Goal: Communication & Community: Answer question/provide support

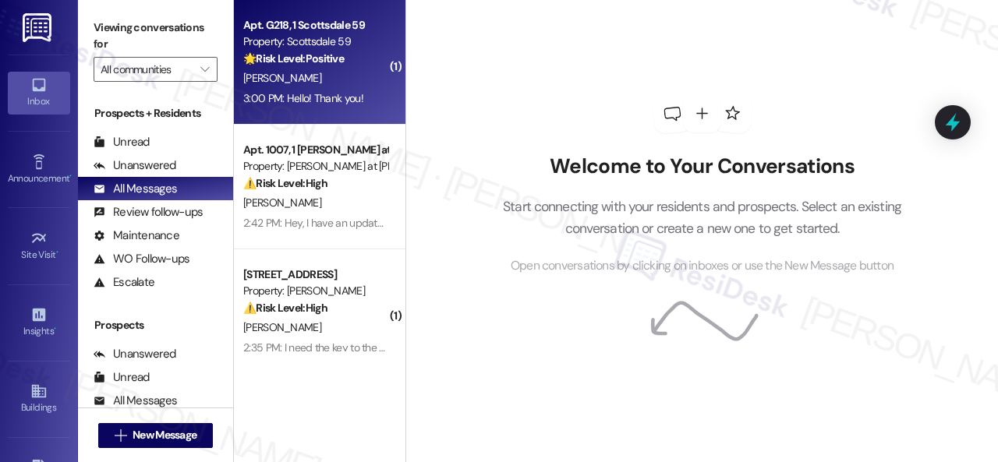
click at [360, 79] on div "[PERSON_NAME]" at bounding box center [315, 78] width 147 height 19
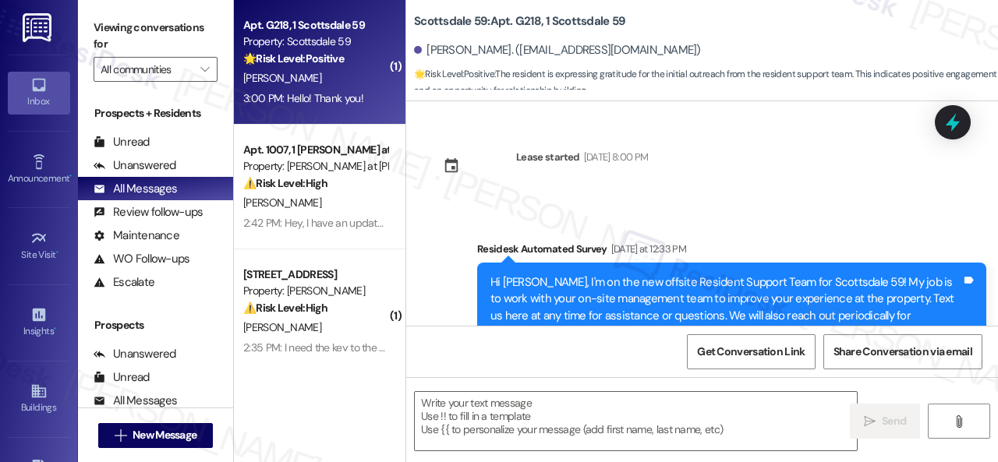
type textarea "Fetching suggested responses. Please feel free to read through the conversation…"
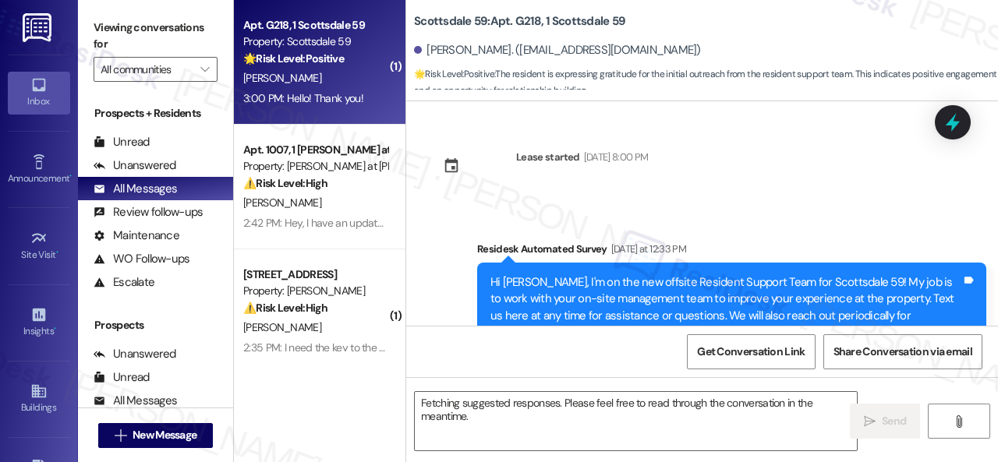
scroll to position [170, 0]
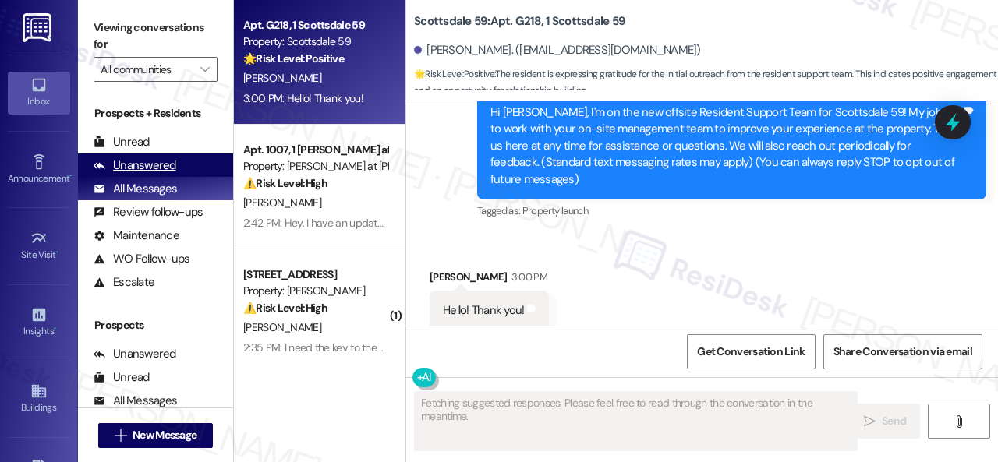
click at [151, 157] on div "Unanswered" at bounding box center [135, 165] width 83 height 16
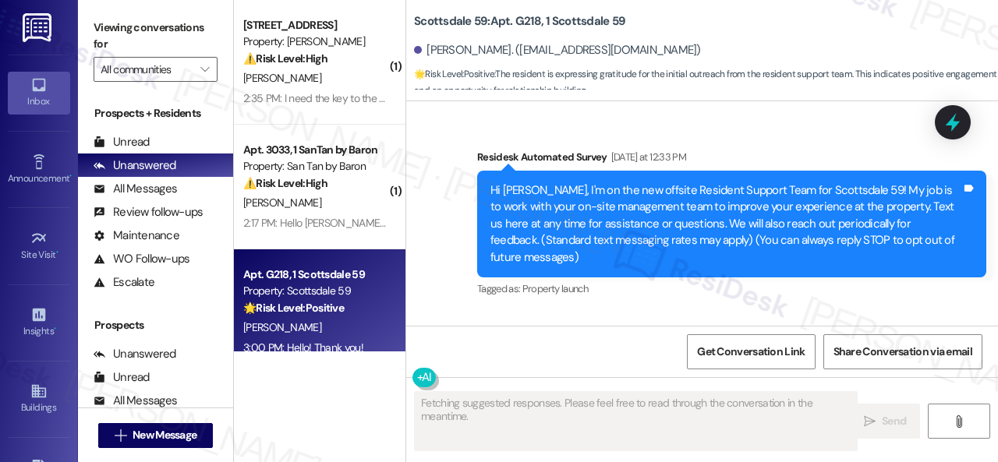
scroll to position [171, 0]
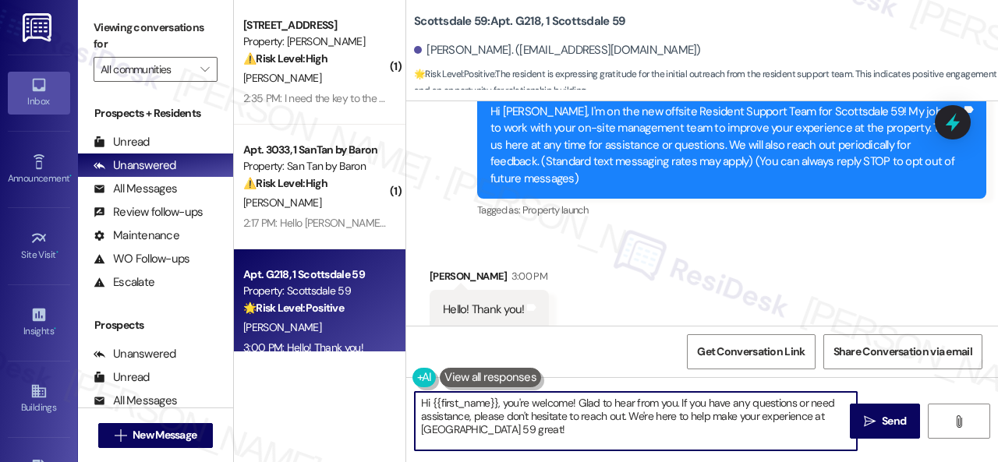
drag, startPoint x: 516, startPoint y: 426, endPoint x: 290, endPoint y: 360, distance: 235.5
click at [301, 369] on div "( 1 ) Apt. 207, 1 Merino Apts LLLP Property: Merino Scottsdale ⚠️ Risk Level: H…" at bounding box center [616, 231] width 764 height 462
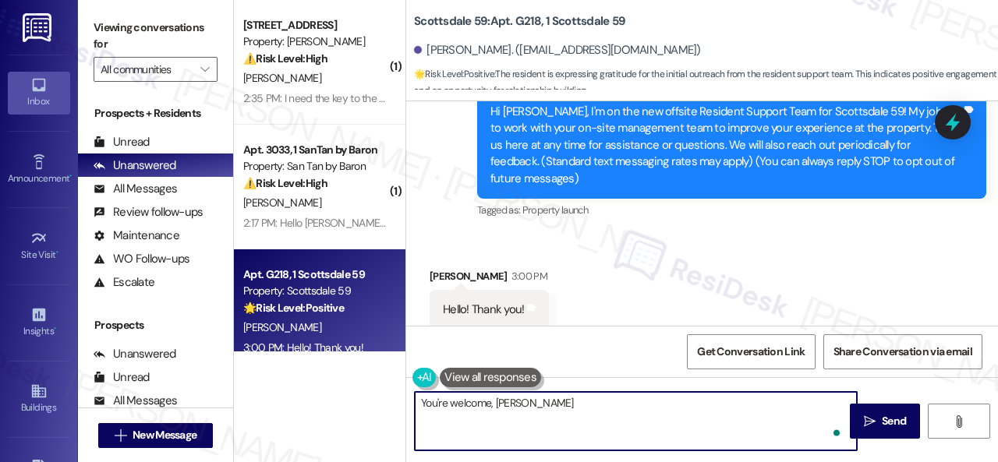
type textarea "You're welcome, Luke!"
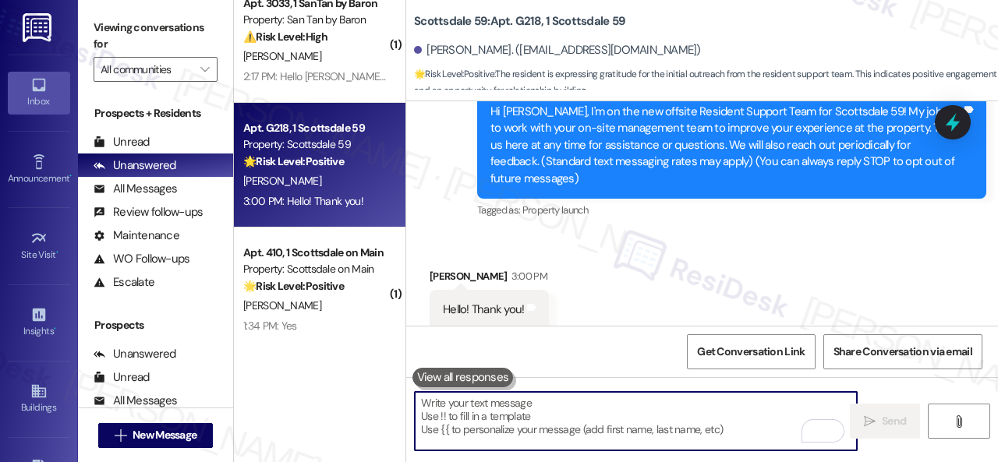
scroll to position [5, 0]
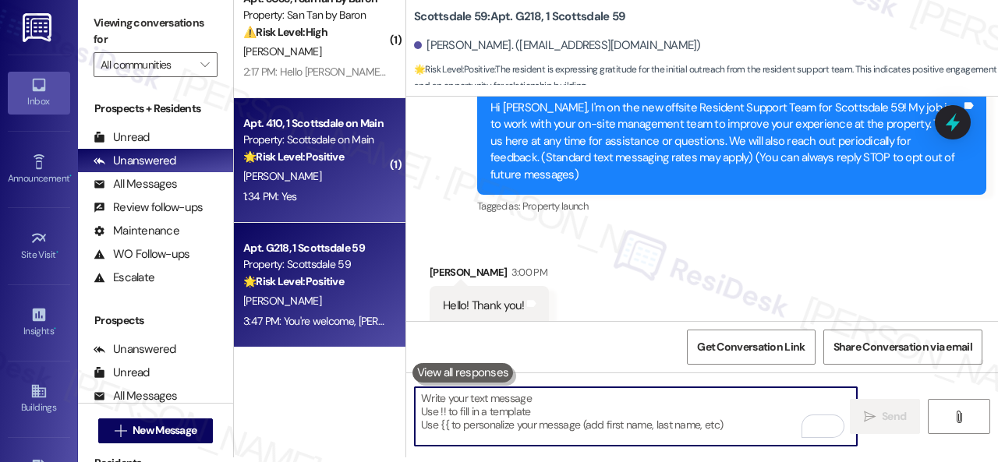
click at [383, 181] on div "[PERSON_NAME]" at bounding box center [315, 176] width 147 height 19
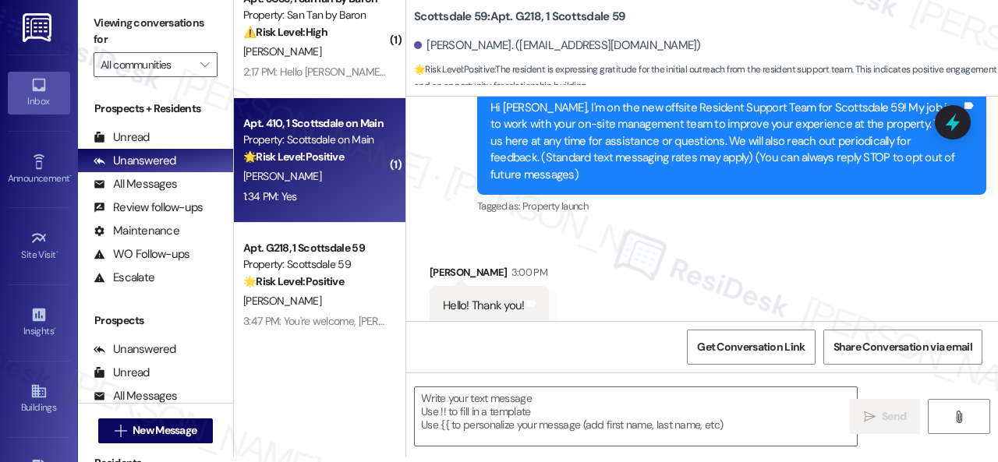
type textarea "Fetching suggested responses. Please feel free to read through the conversation…"
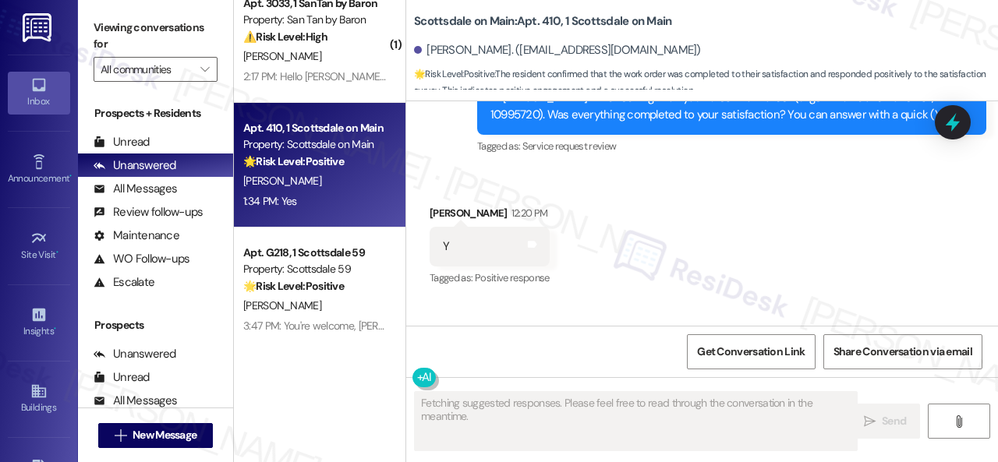
scroll to position [20178, 0]
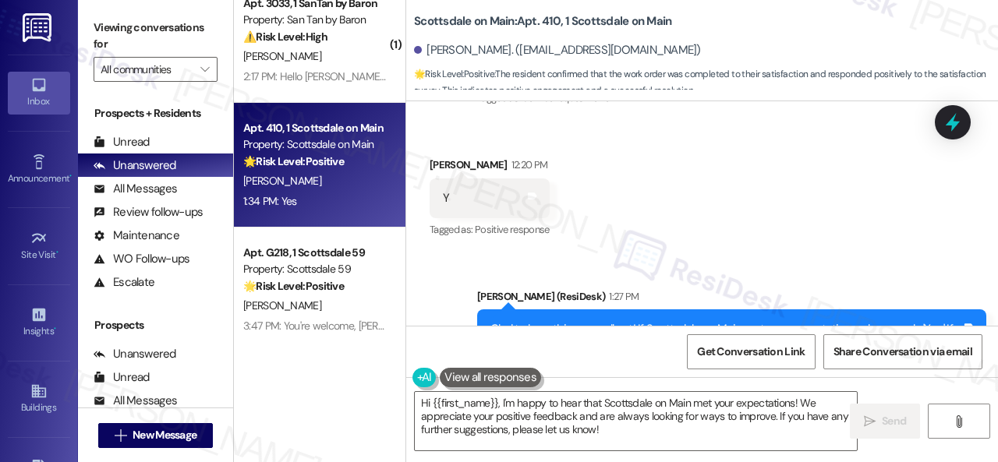
click at [469, 401] on div "Received via SMS David Evans 1:34 PM Yes Tags and notes Tagged as: Positive res…" at bounding box center [701, 467] width 591 height 132
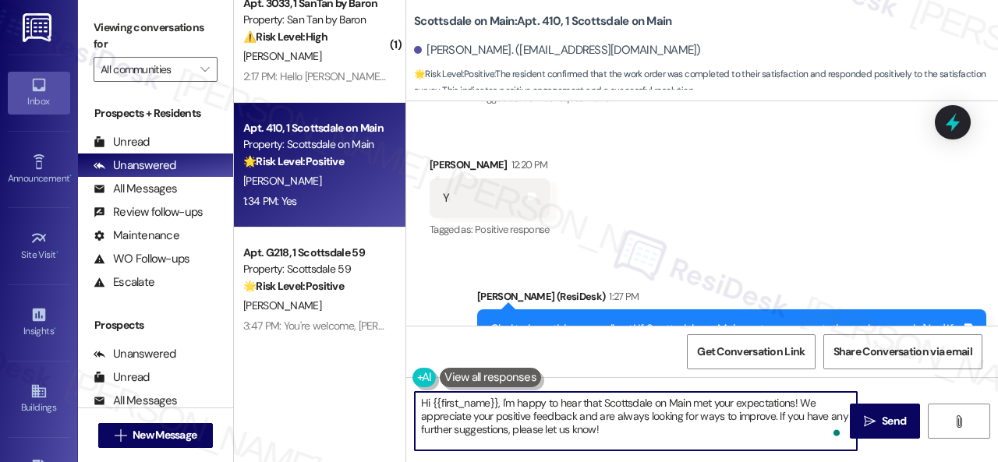
drag, startPoint x: 620, startPoint y: 427, endPoint x: 358, endPoint y: 396, distance: 263.7
click at [357, 396] on div "( 1 ) Apt. 207, 1 Merino Apts LLLP Property: Merino Scottsdale ⚠️ Risk Level: H…" at bounding box center [616, 231] width 764 height 462
paste textarea "I'm glad you are satisfied with your home. Have you written a review for us bef…"
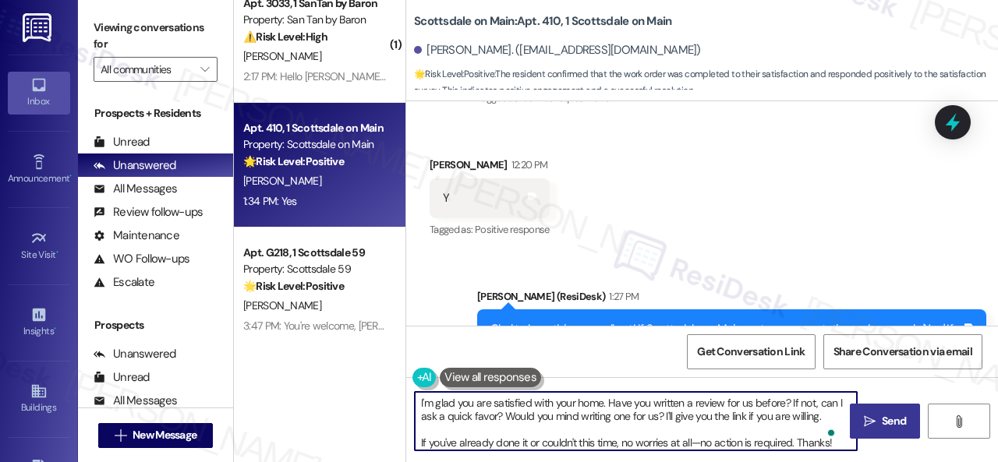
type textarea "I'm glad you are satisfied with your home. Have you written a review for us bef…"
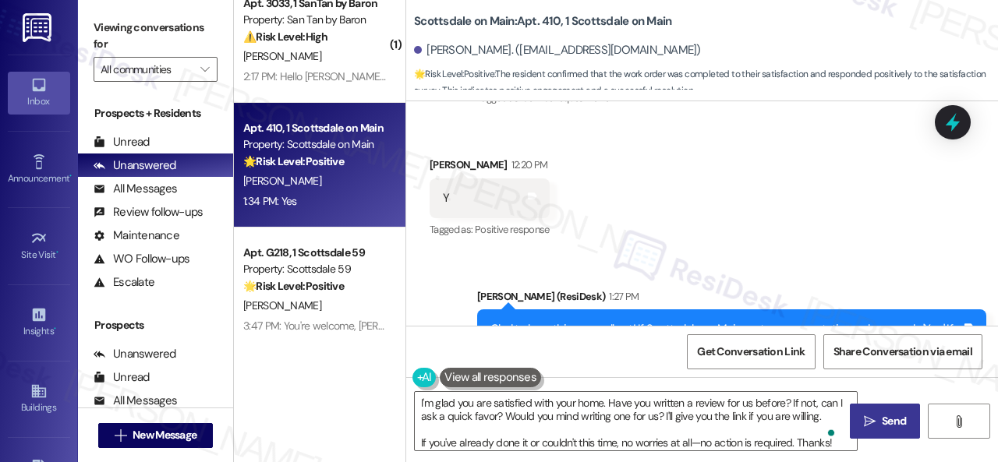
click at [870, 426] on span " Send" at bounding box center [884, 421] width 49 height 16
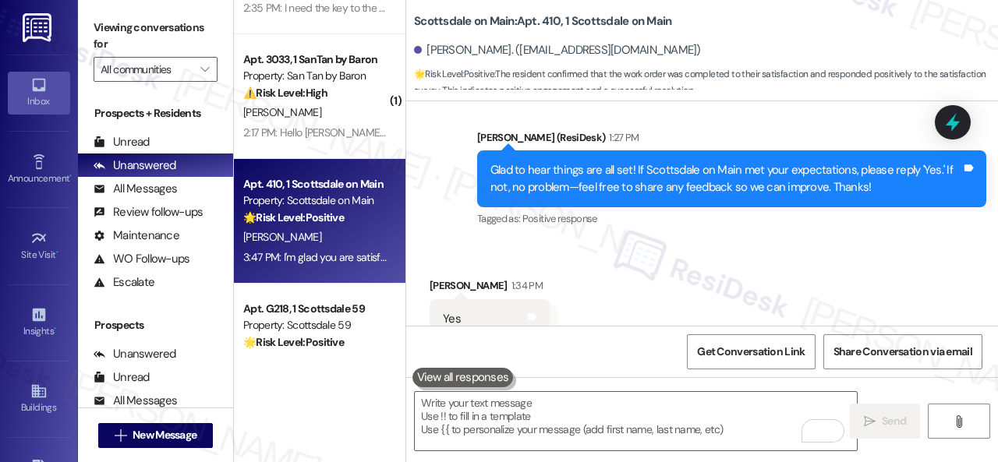
scroll to position [0, 0]
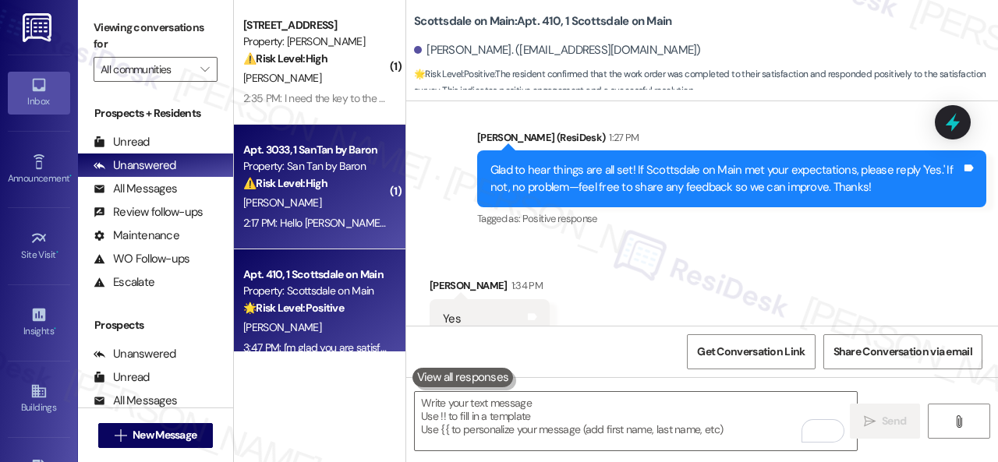
click at [360, 192] on div "Apt. 3033, 1 SanTan by Baron Property: San Tan by Baron ⚠️ Risk Level: High The…" at bounding box center [315, 166] width 147 height 53
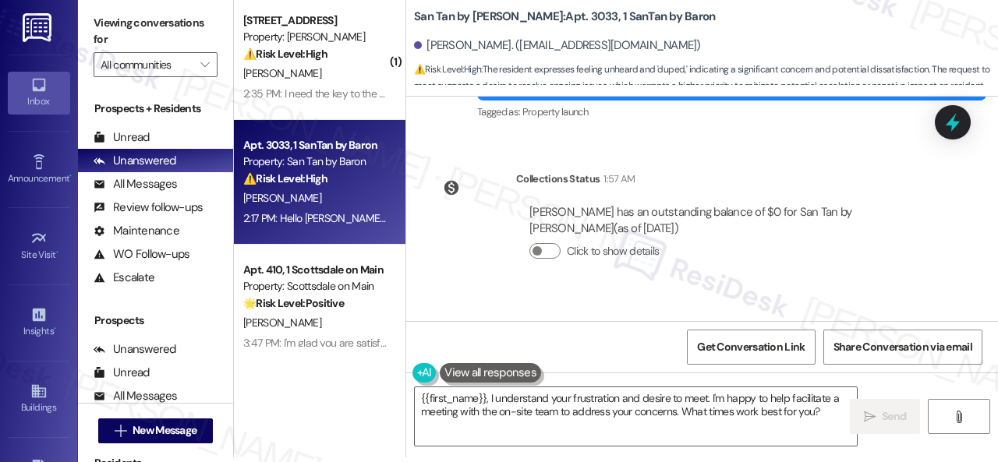
scroll to position [454, 0]
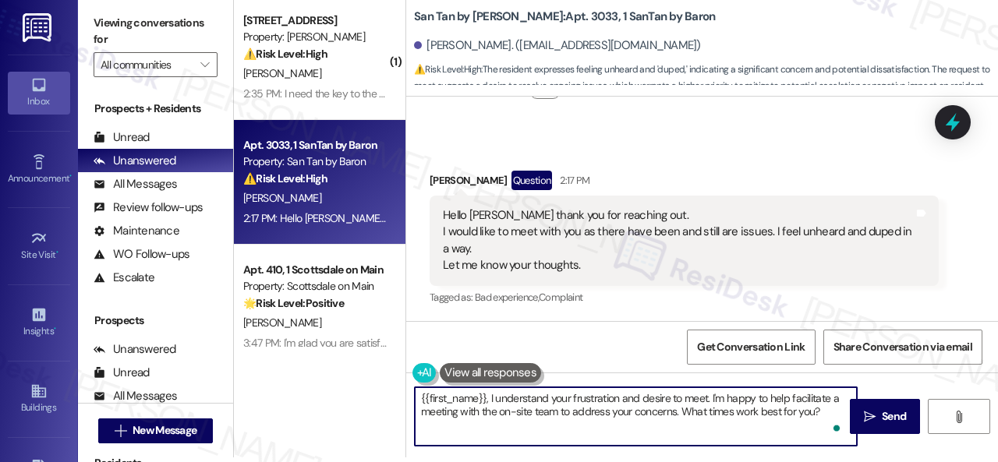
drag, startPoint x: 713, startPoint y: 397, endPoint x: 820, endPoint y: 416, distance: 108.5
click at [820, 416] on textarea "{{first_name}}, I understand your frustration and desire to meet. I'm happy to …" at bounding box center [636, 416] width 442 height 58
click at [826, 409] on textarea "{{first_name}}, I understand your frustration and desire to meet. I apologize i…" at bounding box center [636, 416] width 442 height 58
click at [804, 422] on textarea "{{first_name}}, I understand your frustration and desire to meet. I apologize i…" at bounding box center [636, 416] width 442 height 58
paste textarea "If you have any concerns with your apartment, please let me know, and I'd happi…"
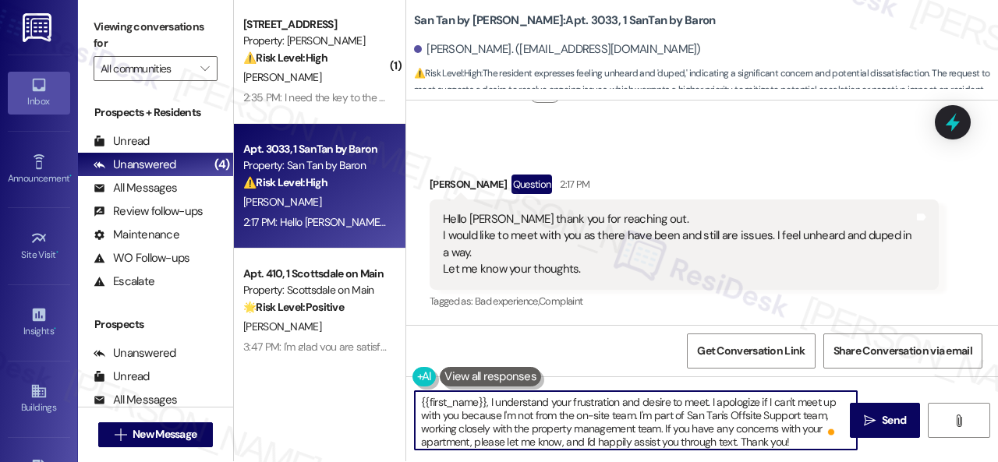
scroll to position [0, 0]
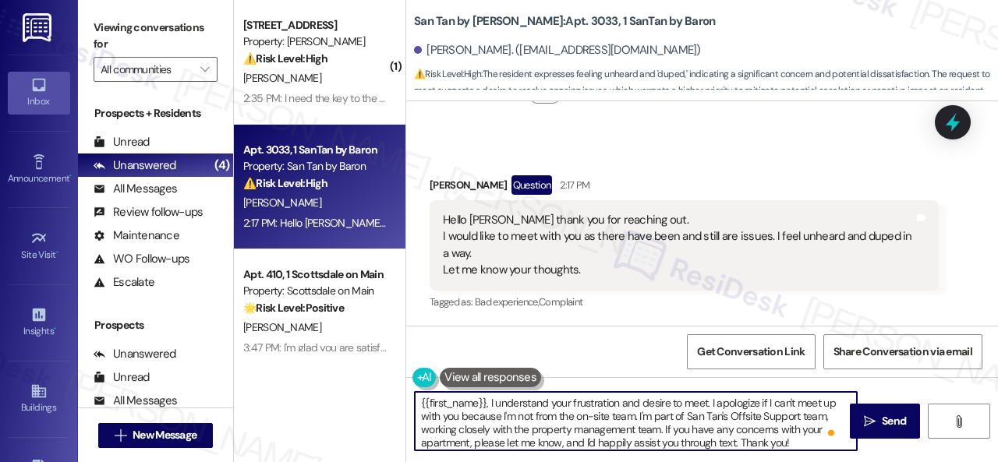
click at [418, 406] on textarea "{{first_name}}, I understand your frustration and desire to meet. I apologize i…" at bounding box center [636, 421] width 442 height 58
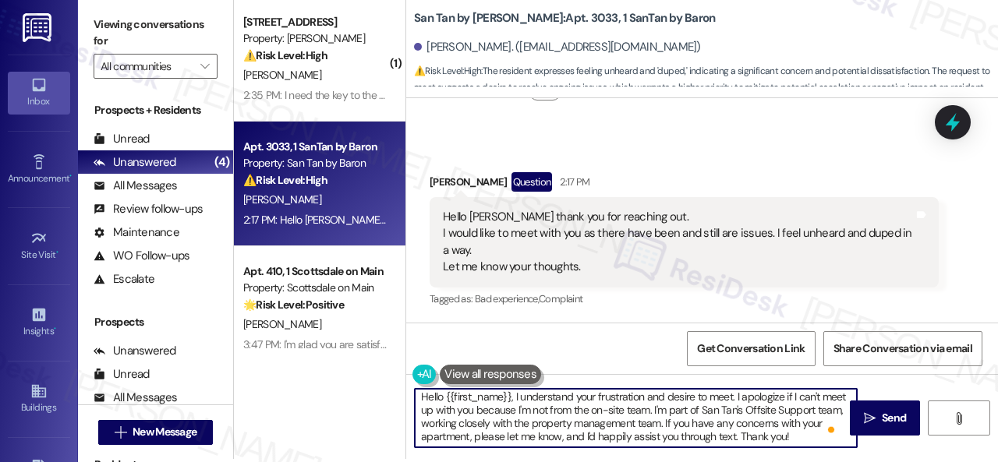
scroll to position [5, 0]
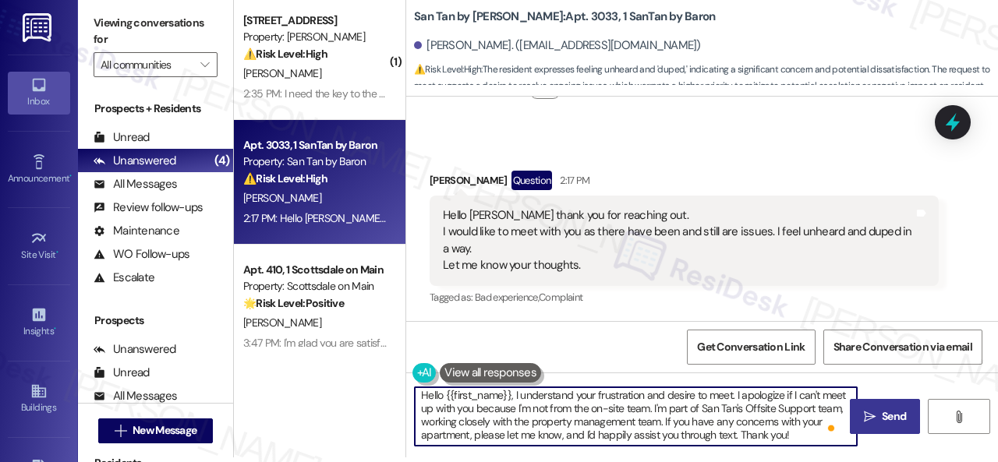
type textarea "Hello {{first_name}}, I understand your frustration and desire to meet. I apolo…"
click at [883, 420] on span "Send" at bounding box center [893, 416] width 24 height 16
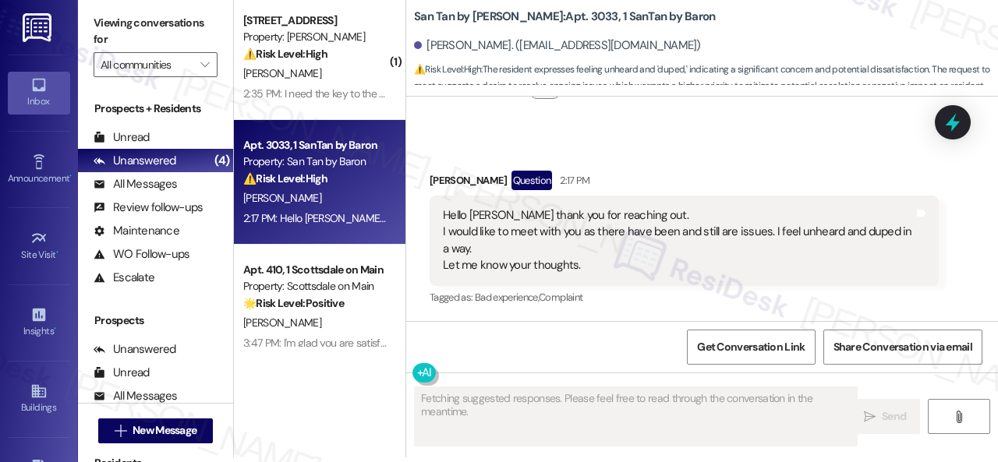
scroll to position [454, 0]
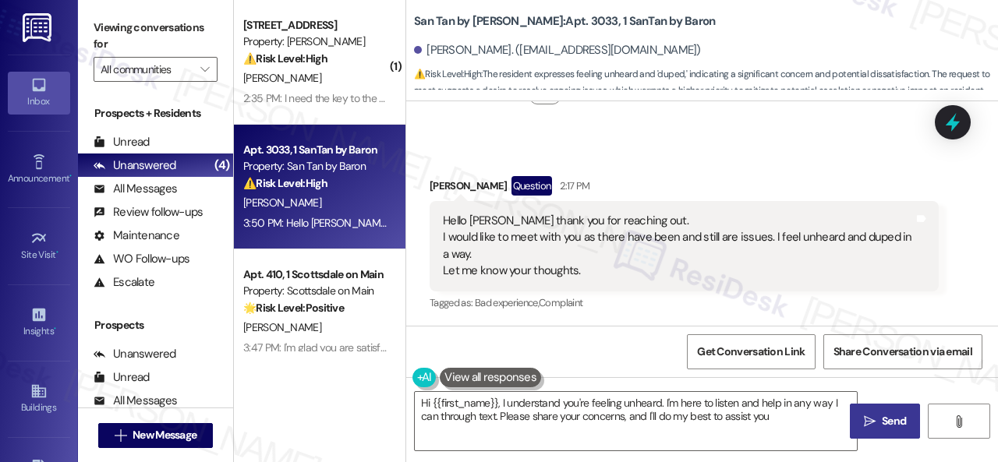
type textarea "Hi {{first_name}}, I understand you're feeling unheard. I'm here to listen and …"
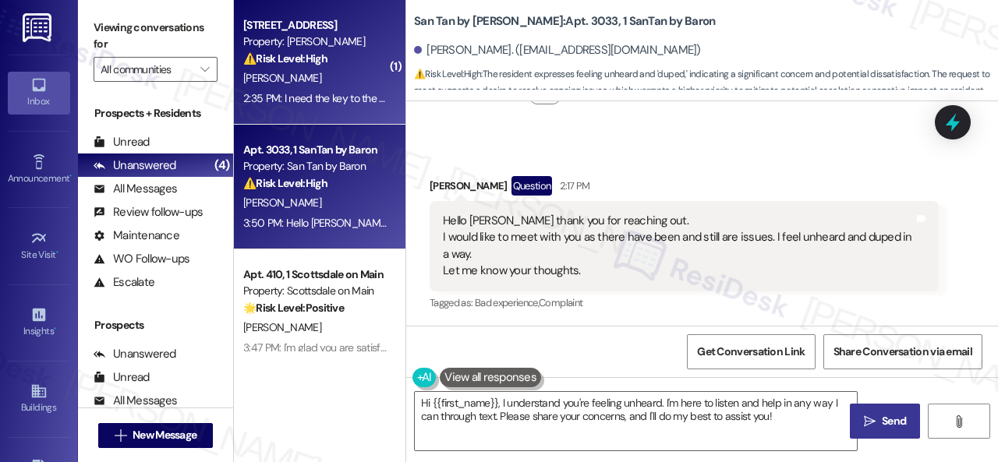
click at [305, 94] on div "2:35 PM: I need the key to the outside storage closet door they replaced. No on…" at bounding box center [457, 98] width 429 height 14
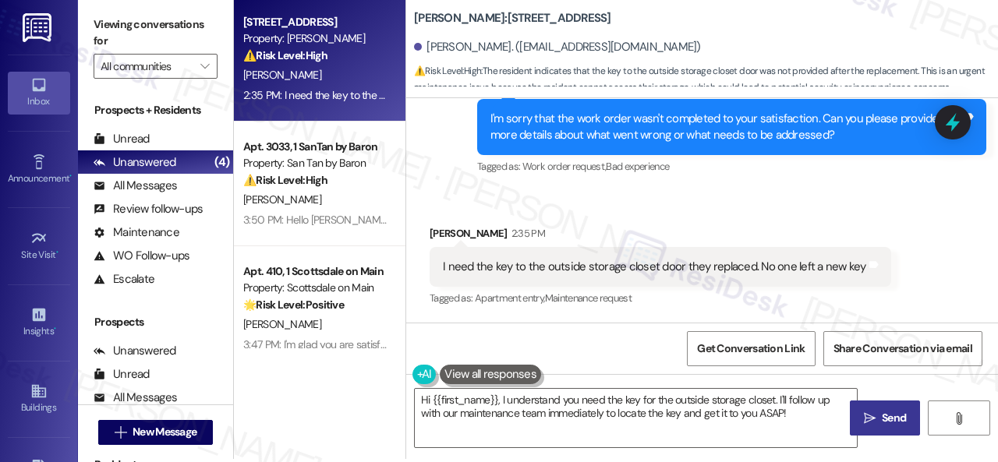
scroll to position [5, 0]
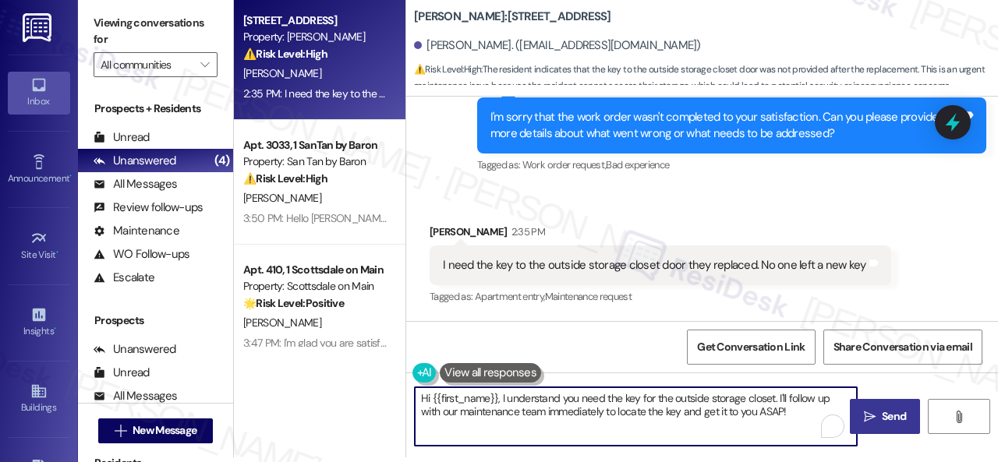
drag, startPoint x: 606, startPoint y: 414, endPoint x: 679, endPoint y: 414, distance: 72.5
click at [679, 414] on textarea "Hi {{first_name}}, I understand you need the key for the outside storage closet…" at bounding box center [636, 416] width 442 height 58
drag, startPoint x: 641, startPoint y: 415, endPoint x: 715, endPoint y: 415, distance: 74.8
click at [715, 415] on textarea "Hi {{first_name}}, I understand you need the key for the outside storage closet…" at bounding box center [636, 416] width 442 height 58
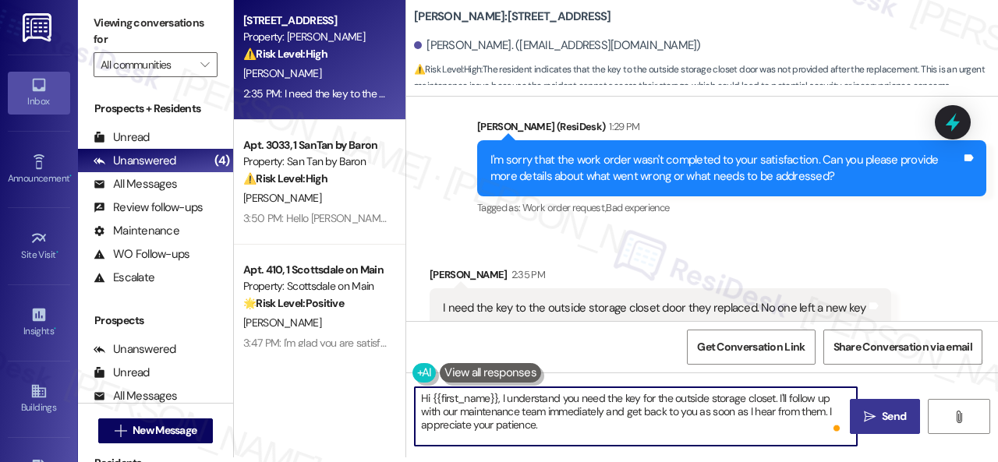
scroll to position [488, 0]
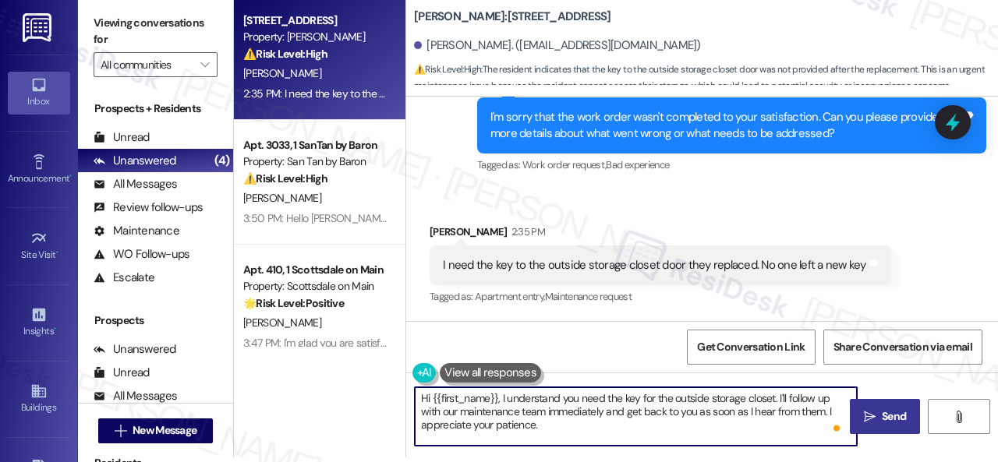
drag, startPoint x: 502, startPoint y: 401, endPoint x: 397, endPoint y: 394, distance: 104.7
click at [397, 394] on div "Apt. 207, 1 Merino Apts LLLP Property: Merino Scottsdale ⚠️ Risk Level: High Th…" at bounding box center [616, 226] width 764 height 462
type textarea "I understand you need the key for the outside storage closet. I'll follow up wi…"
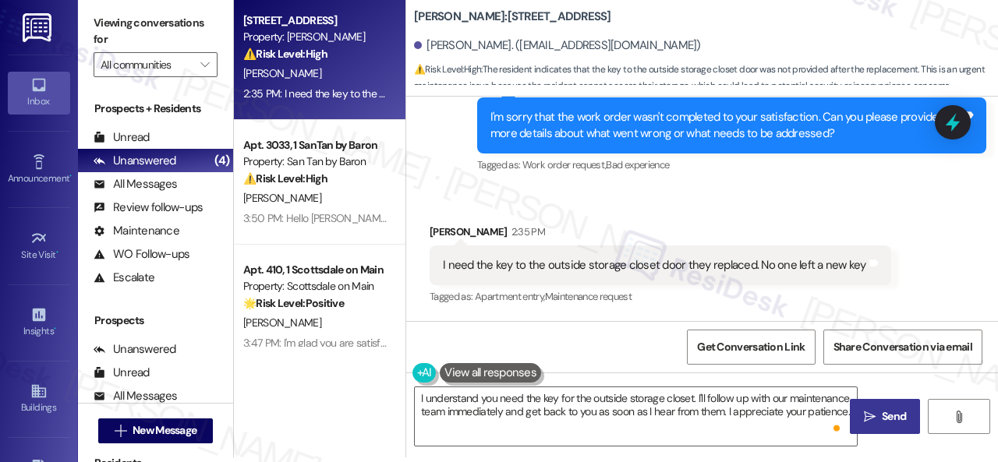
click at [867, 422] on icon "" at bounding box center [869, 417] width 12 height 12
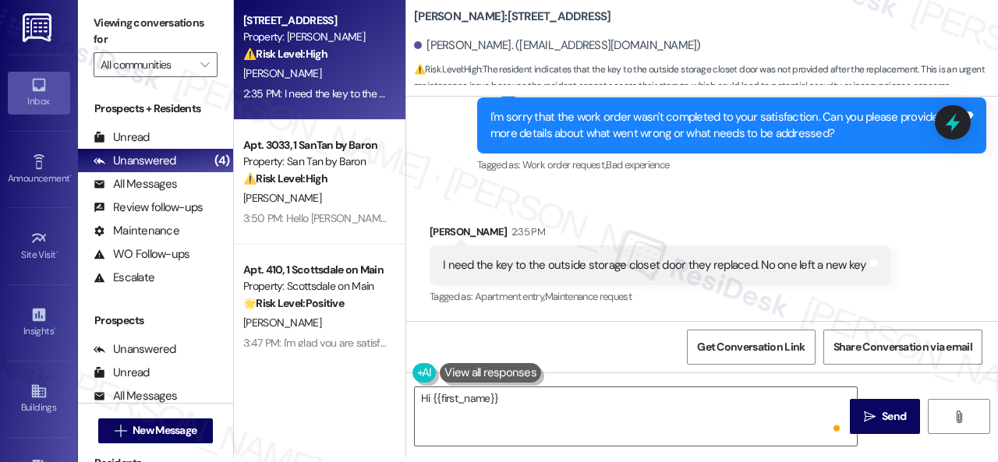
scroll to position [0, 0]
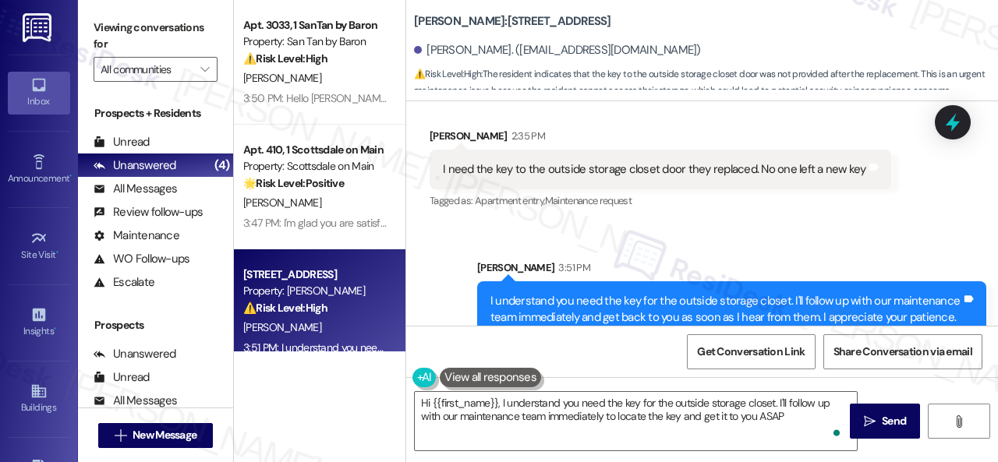
type textarea "Hi {{first_name}}, I understand you need the key for the outside storage closet…"
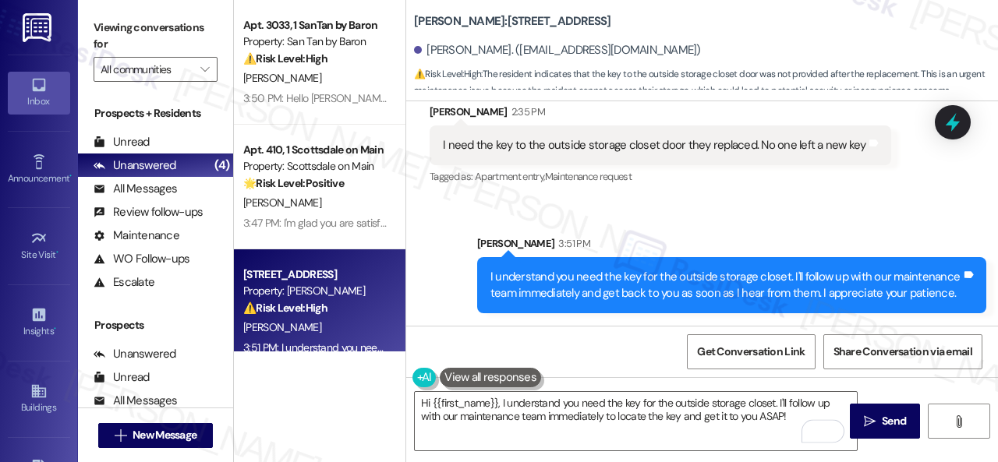
scroll to position [5, 0]
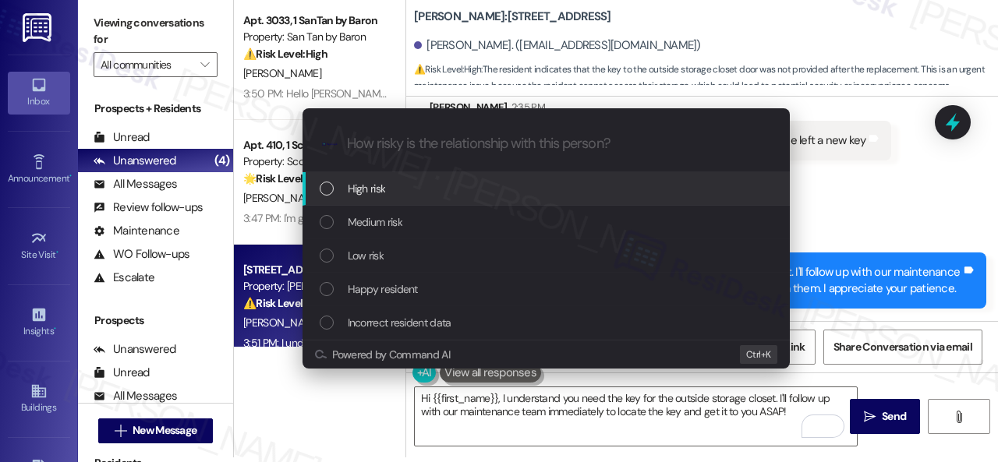
click at [376, 189] on span "High risk" at bounding box center [367, 188] width 38 height 17
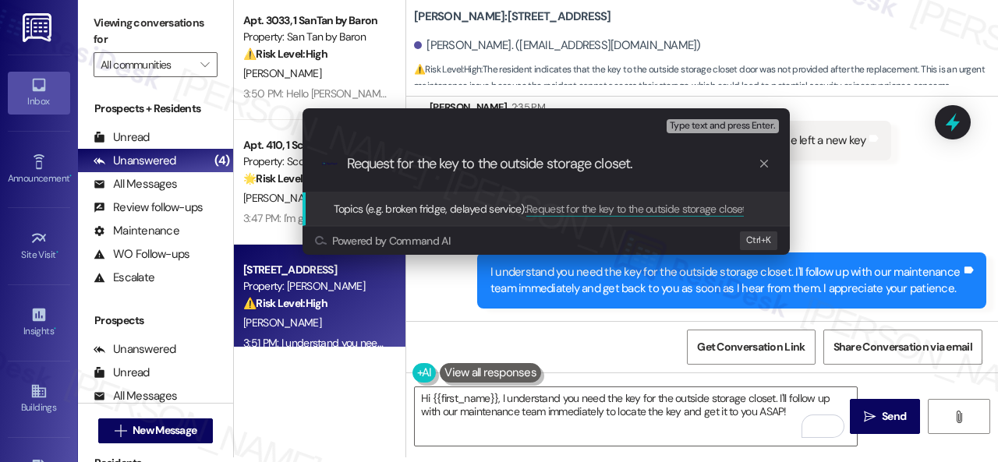
click at [499, 168] on input "Request for the key to the outside storage closet." at bounding box center [552, 164] width 411 height 16
type input "Request for the key to the new outside storage closet."
click at [698, 168] on input "Request for the key to the new outside storage closet." at bounding box center [552, 164] width 411 height 16
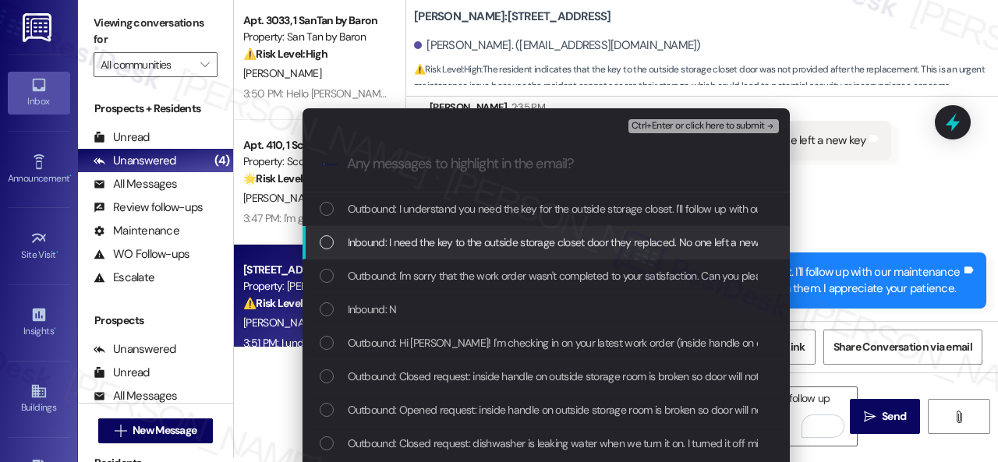
click at [405, 238] on span "Inbound: I need the key to the outside storage closet door they replaced. No on…" at bounding box center [562, 242] width 429 height 17
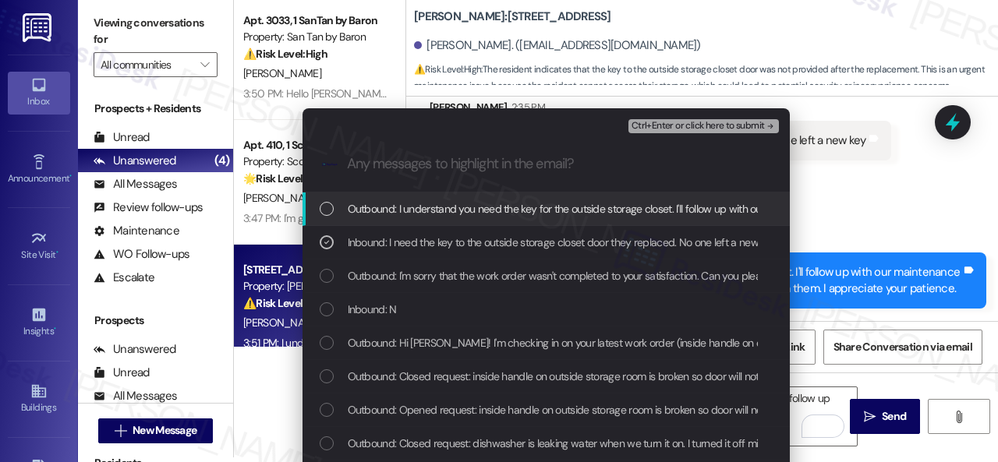
click at [657, 128] on span "Ctrl+Enter or click here to submit" at bounding box center [697, 126] width 133 height 11
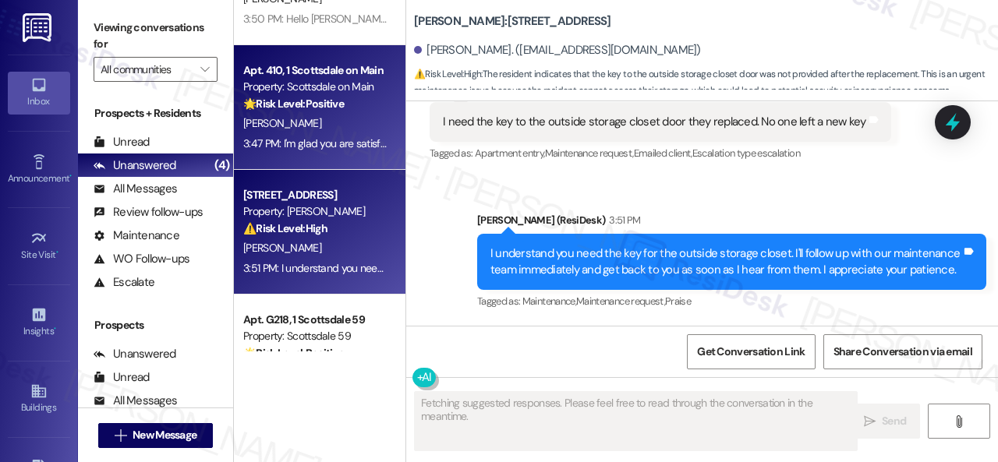
scroll to position [147, 0]
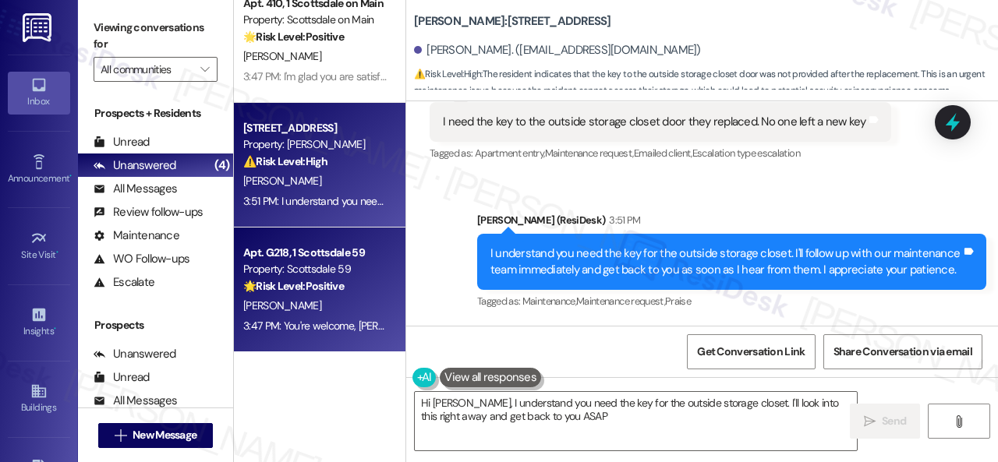
type textarea "Hi Dina, I understand you need the key for the outside storage closet. I'll loo…"
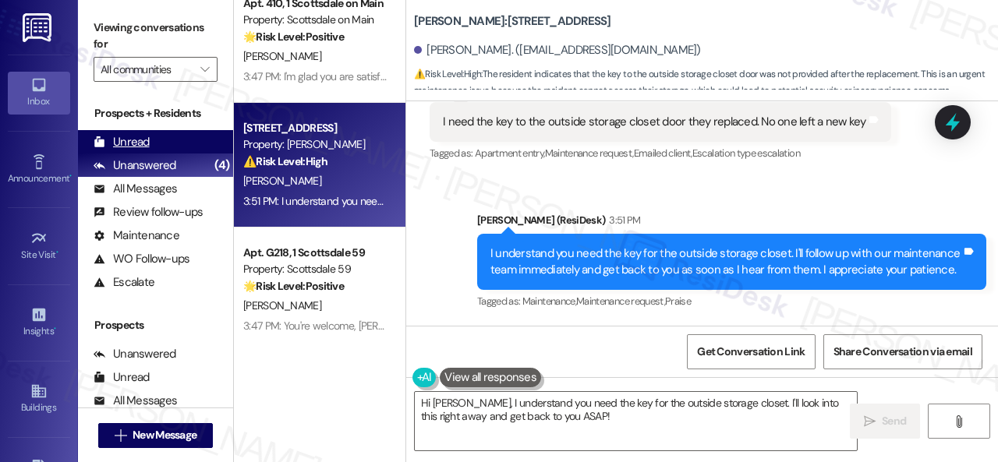
click at [134, 142] on div "Unread" at bounding box center [122, 142] width 56 height 16
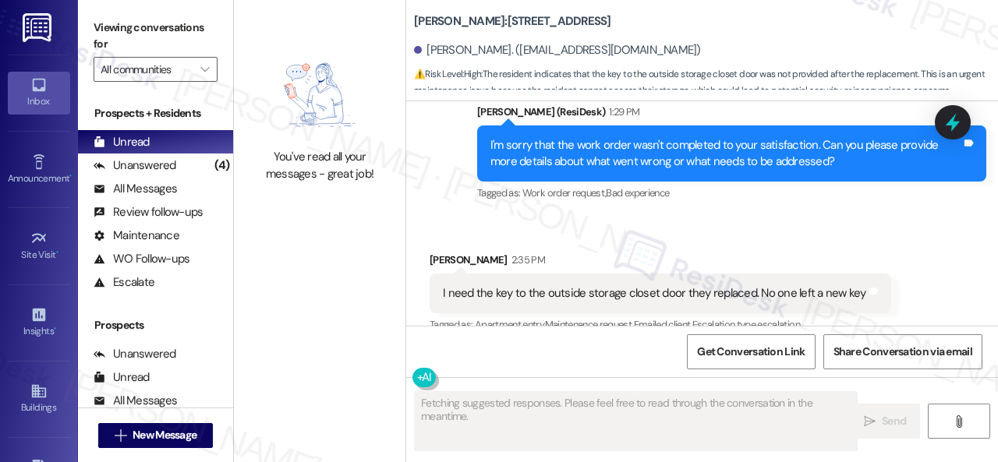
scroll to position [486, 0]
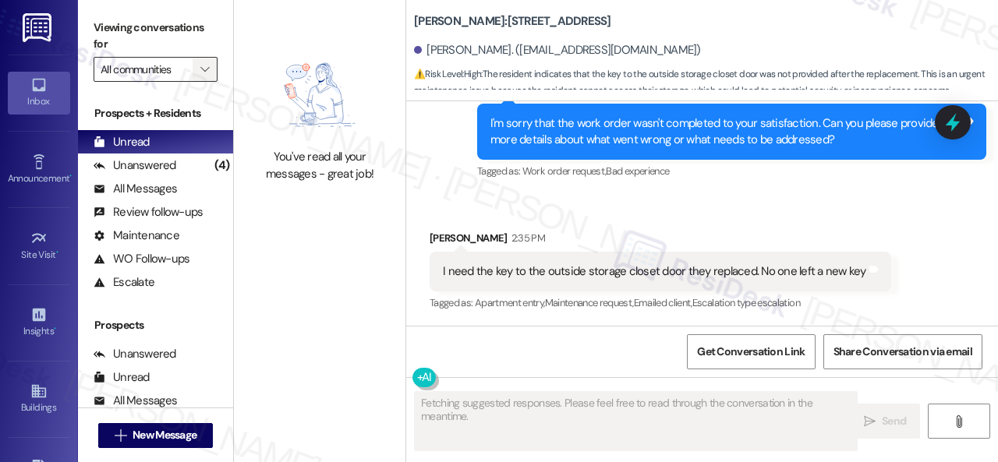
click at [209, 74] on icon "" at bounding box center [204, 69] width 9 height 12
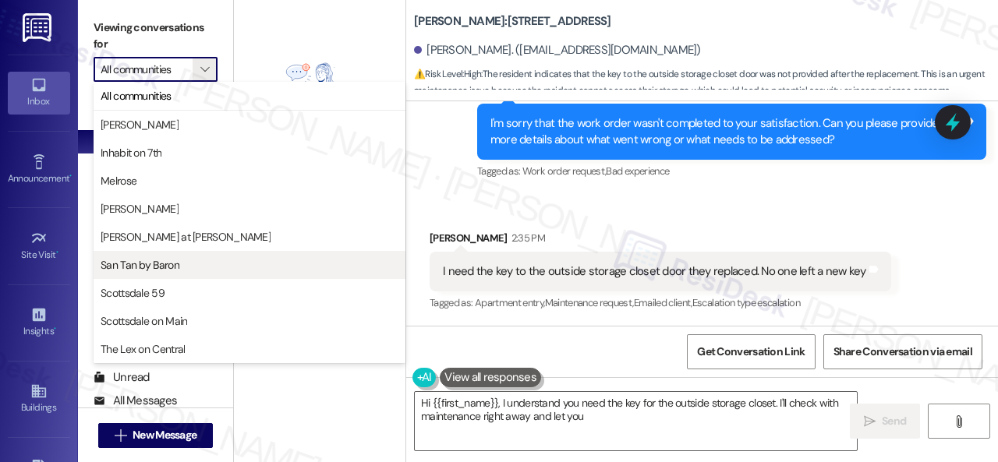
type textarea "Hi {{first_name}}, I understand you need the key for the outside storage closet…"
click at [139, 269] on span "San Tan by Baron" at bounding box center [140, 265] width 79 height 16
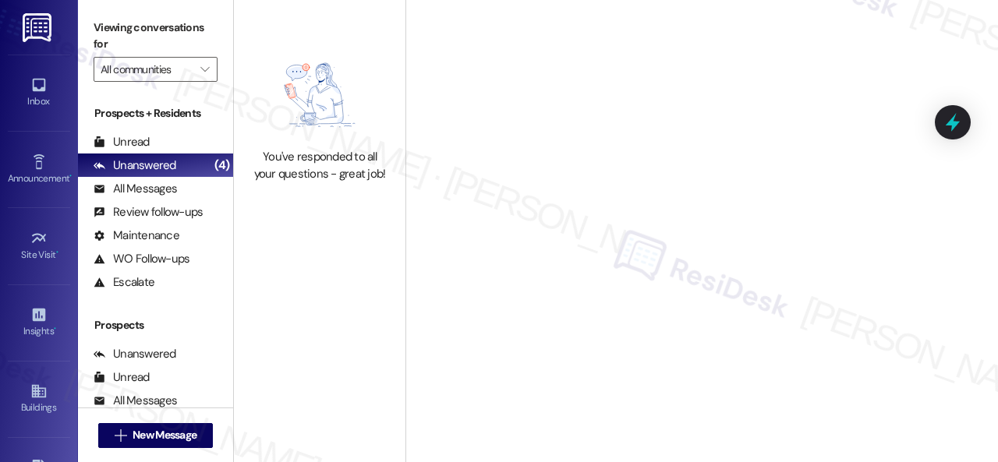
type input "San Tan by Baron"
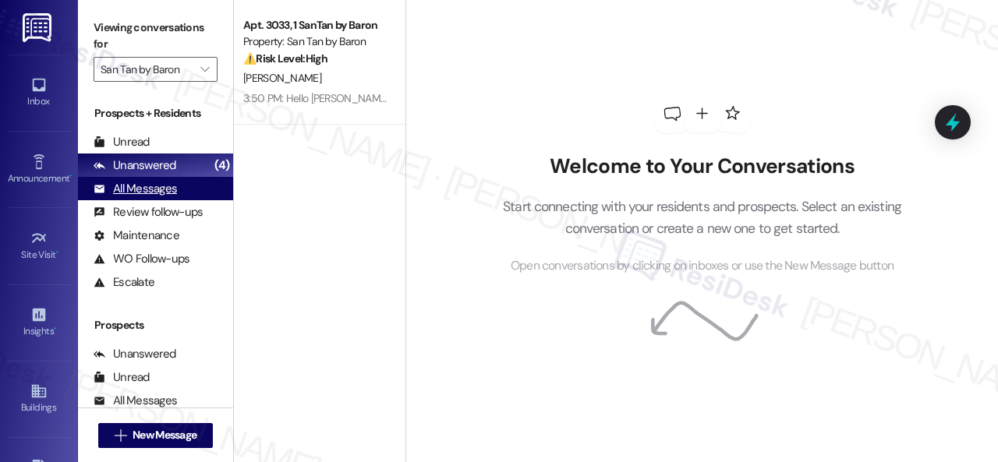
click at [178, 197] on div "All Messages (undefined)" at bounding box center [155, 188] width 155 height 23
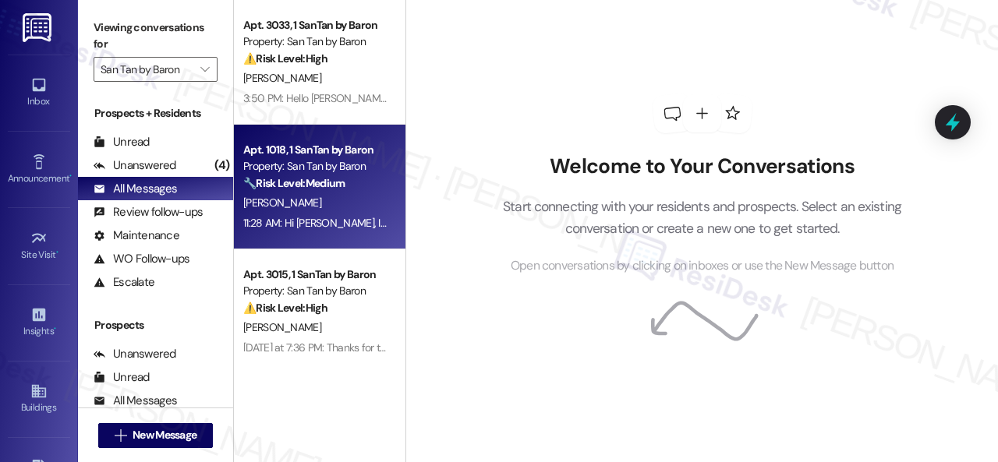
click at [362, 202] on div "[PERSON_NAME]" at bounding box center [315, 202] width 147 height 19
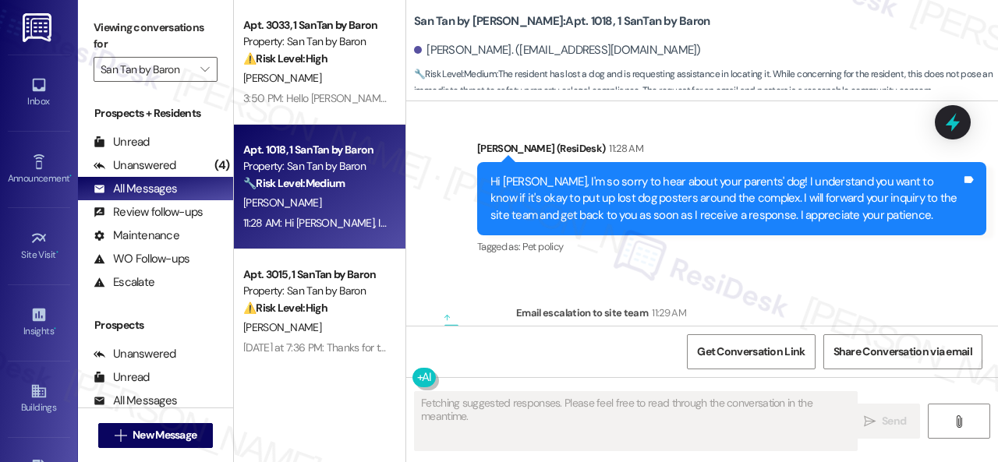
scroll to position [761, 0]
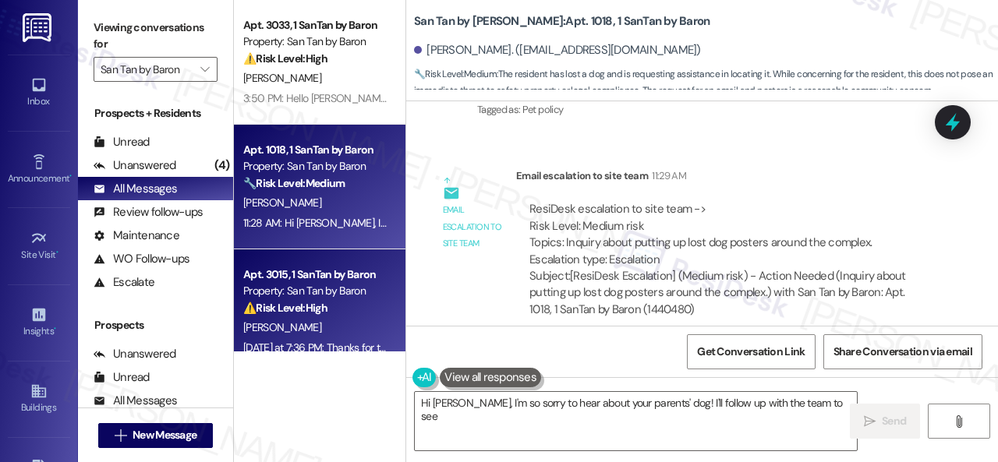
type textarea "Hi Trinity, I'm so sorry to hear about your parents' dog! I'll follow up with t…"
click at [354, 300] on div "⚠️ Risk Level: High The resident reports ongoing issues with accessible parking…" at bounding box center [315, 308] width 144 height 16
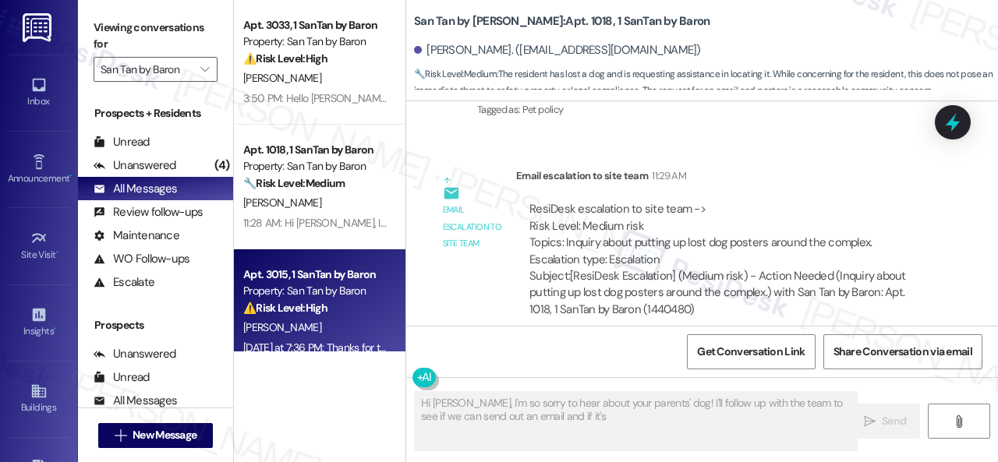
type textarea "Hi Trinity, I'm so sorry to hear about your parents' dog! I'll follow up with t…"
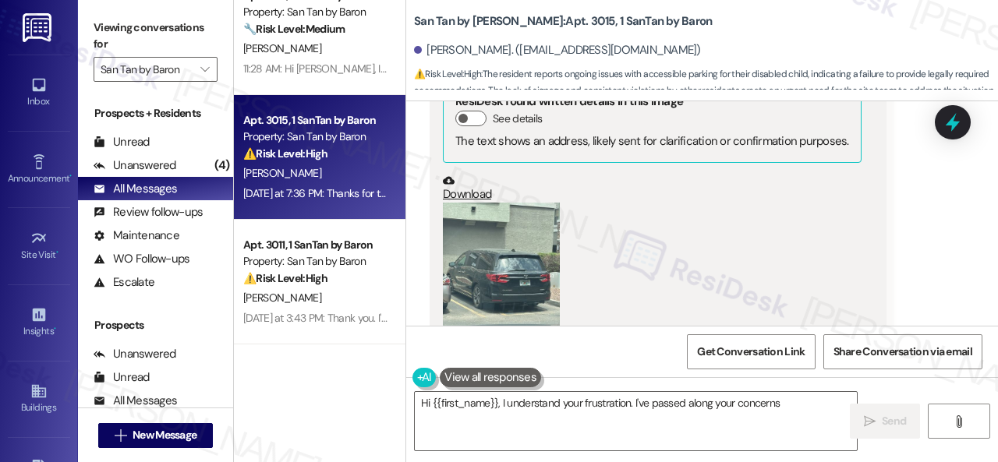
scroll to position [156, 0]
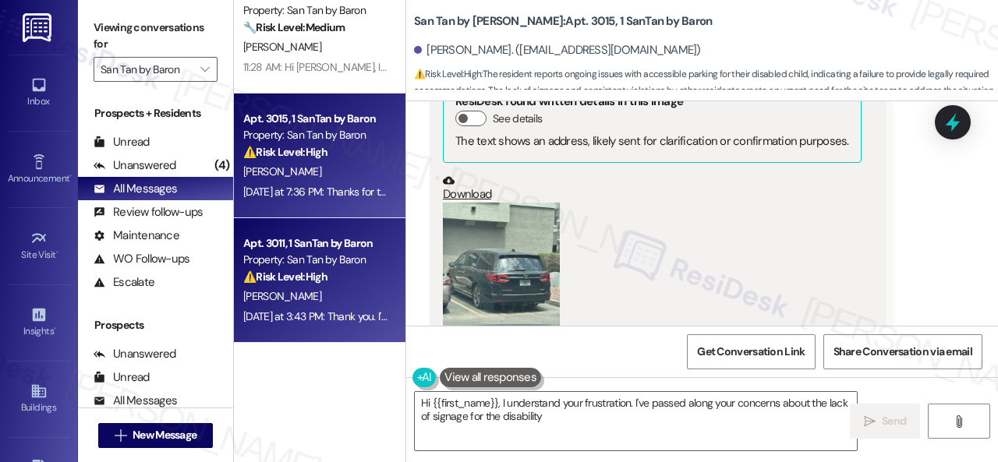
type textarea "Hi {{first_name}}, I understand your frustration. I've passed along your concer…"
click at [341, 275] on div "⚠️ Risk Level: High The resident is threatening to withhold rent due to an ongo…" at bounding box center [315, 277] width 144 height 16
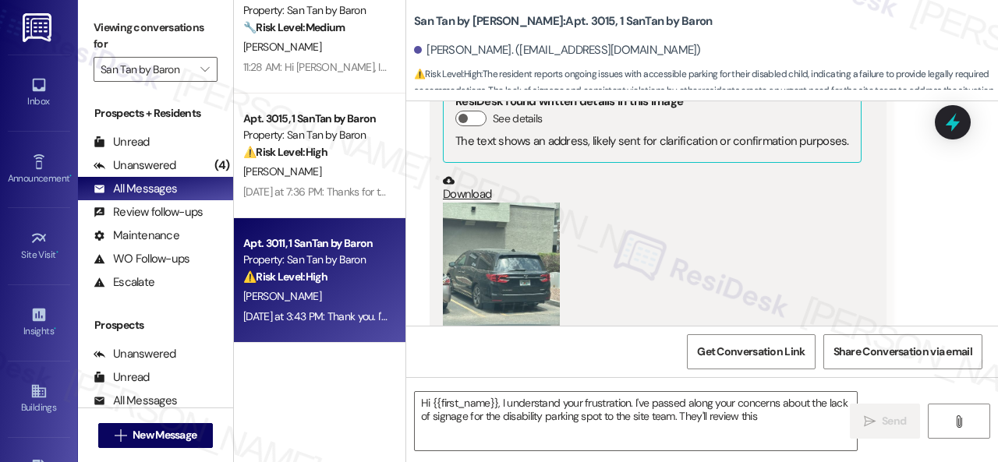
type textarea "Hi {{first_name}}, I understand your frustration. I've passed along your concer…"
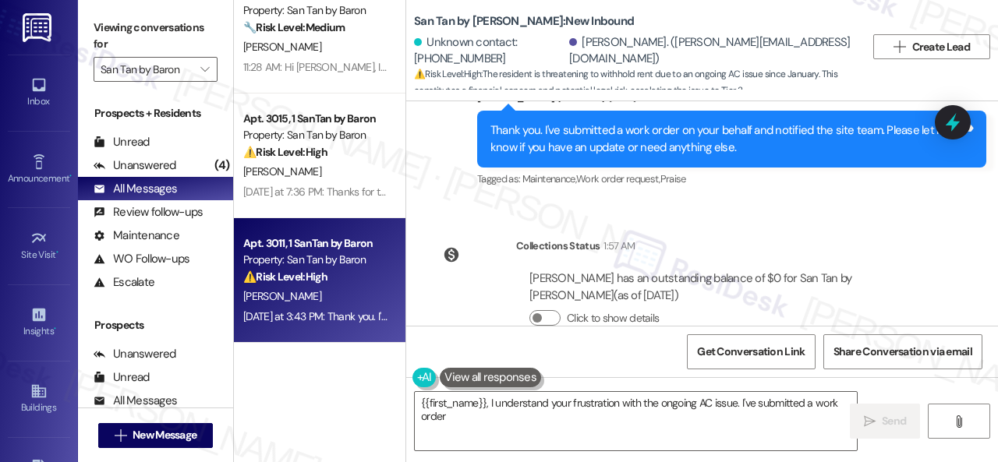
scroll to position [2111, 0]
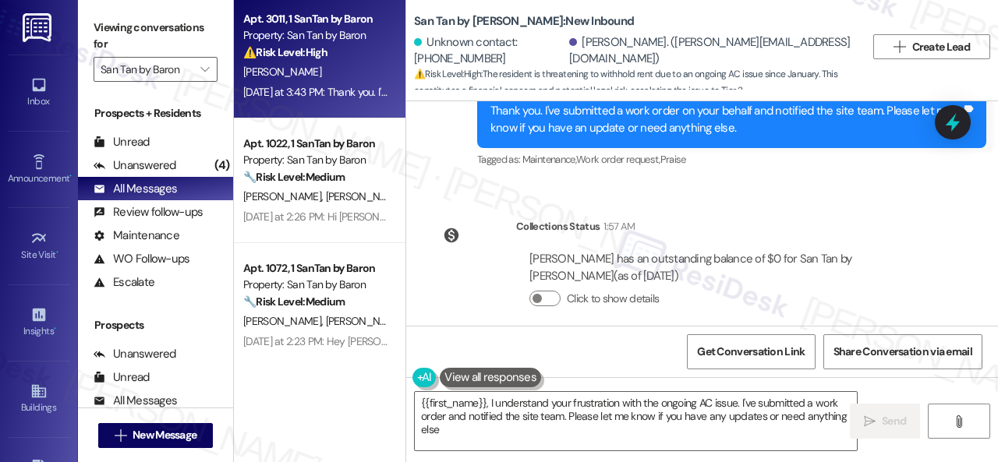
type textarea "{{first_name}}, I understand your frustration with the ongoing AC issue. I've s…"
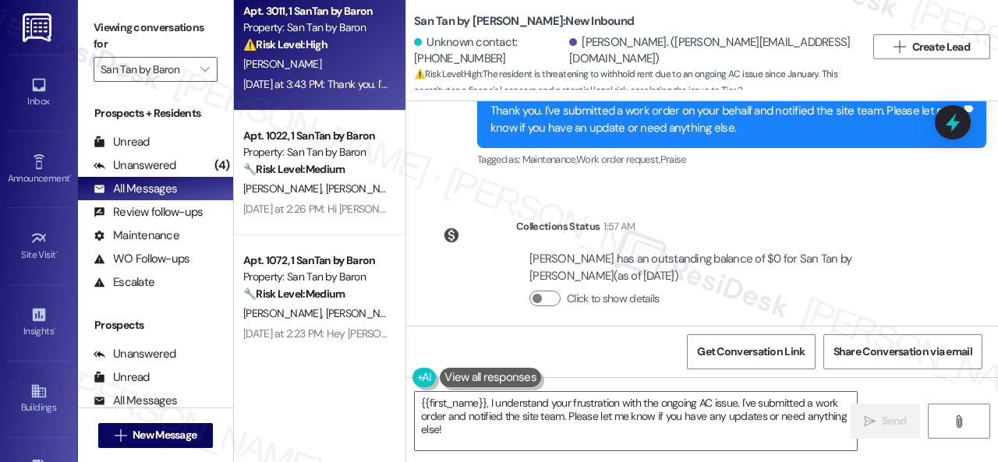
scroll to position [390, 0]
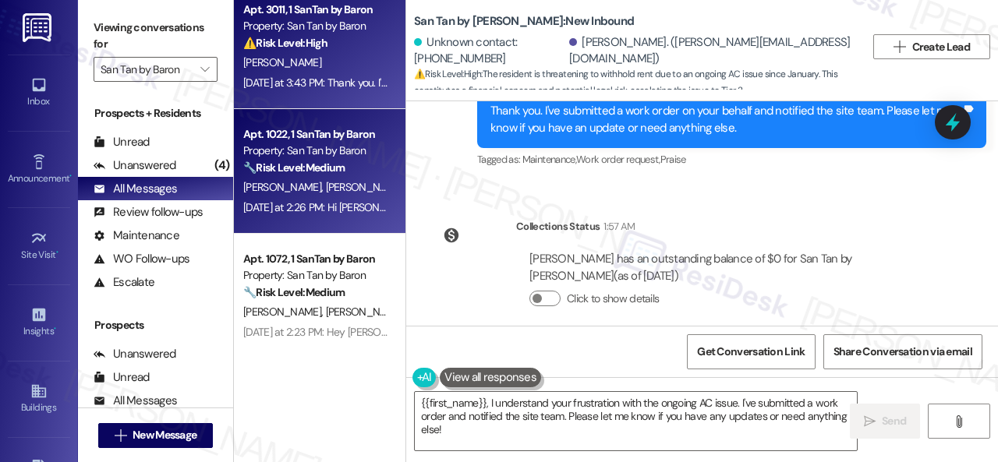
click at [340, 191] on span "S. Alemdar" at bounding box center [365, 187] width 78 height 14
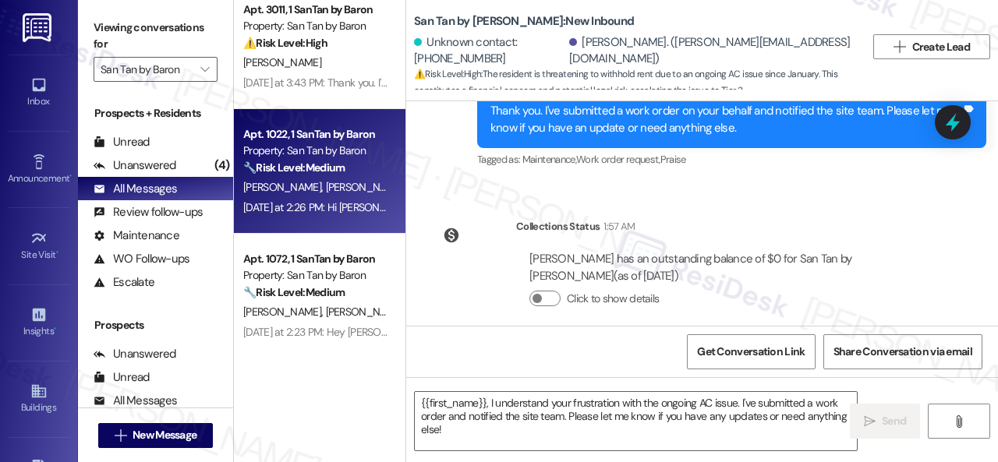
type textarea "Fetching suggested responses. Please feel free to read through the conversation…"
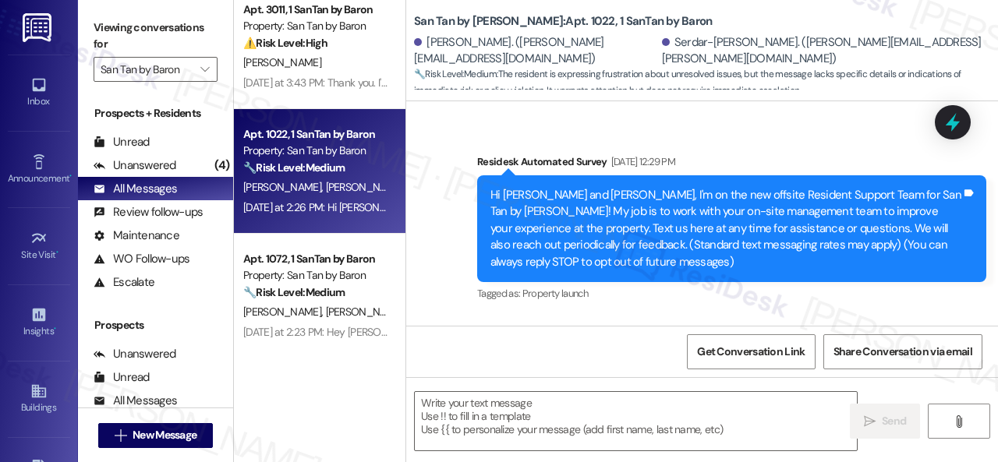
type textarea "Fetching suggested responses. Please feel free to read through the conversation…"
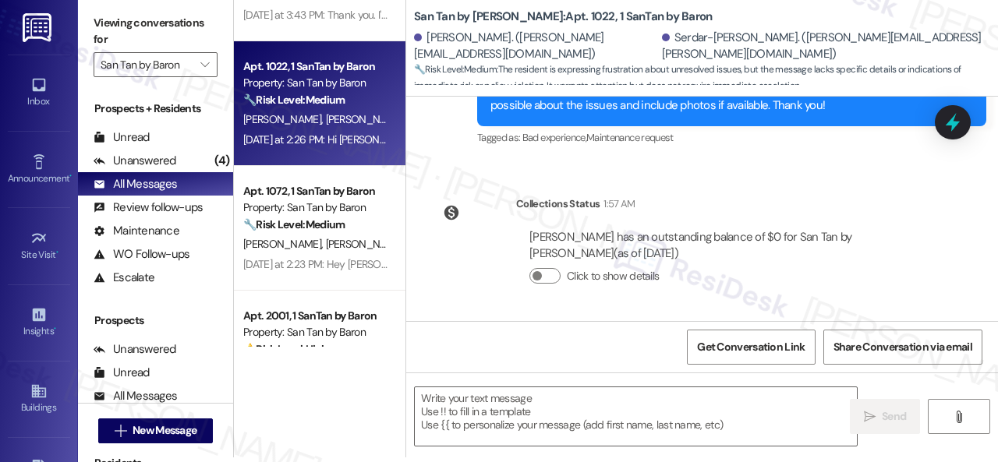
scroll to position [546, 0]
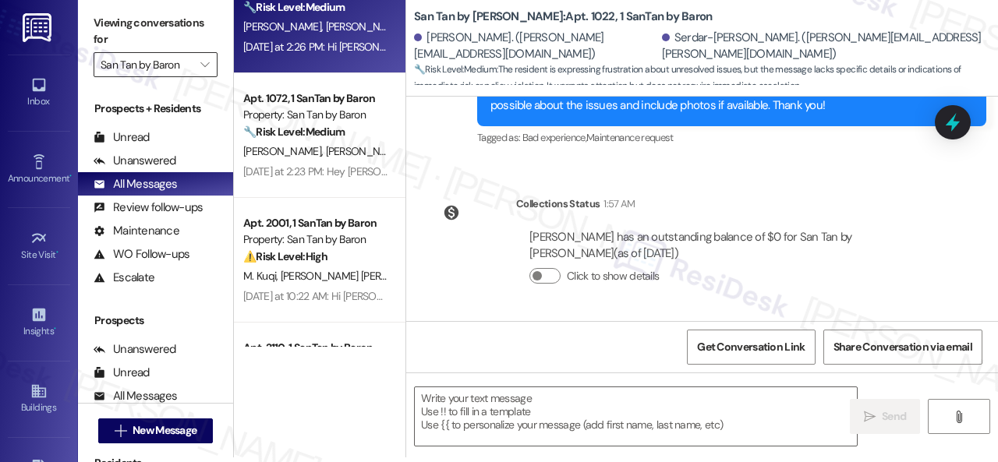
click at [181, 65] on input "San Tan by Baron" at bounding box center [147, 64] width 92 height 25
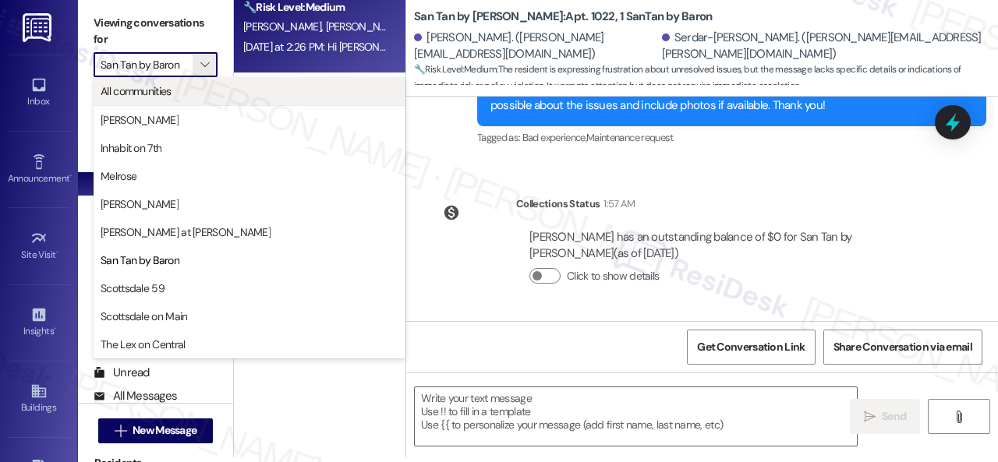
click at [150, 90] on span "All communities" at bounding box center [136, 91] width 71 height 16
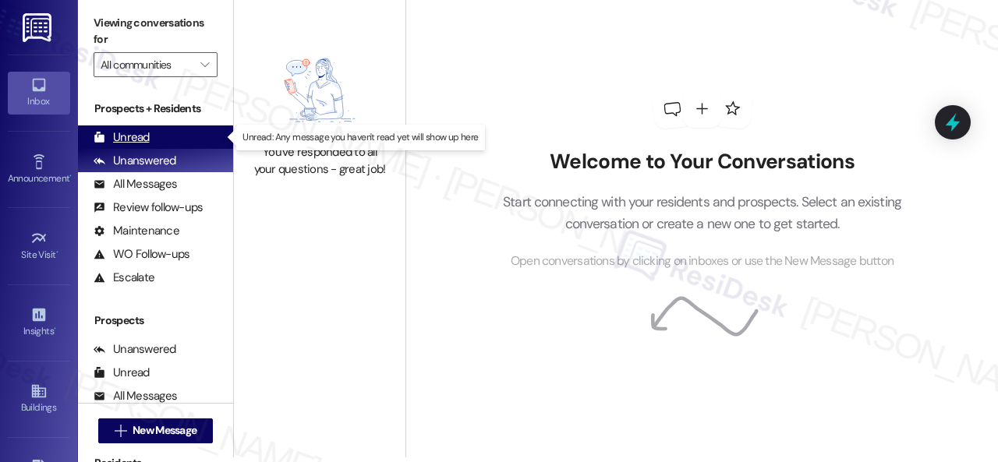
click at [144, 133] on div "Unread" at bounding box center [122, 137] width 56 height 16
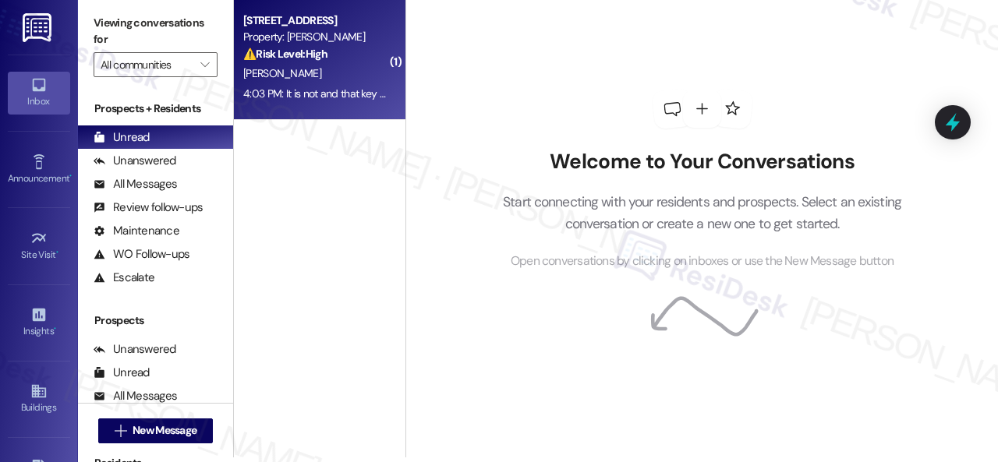
click at [341, 69] on div "[PERSON_NAME]" at bounding box center [315, 73] width 147 height 19
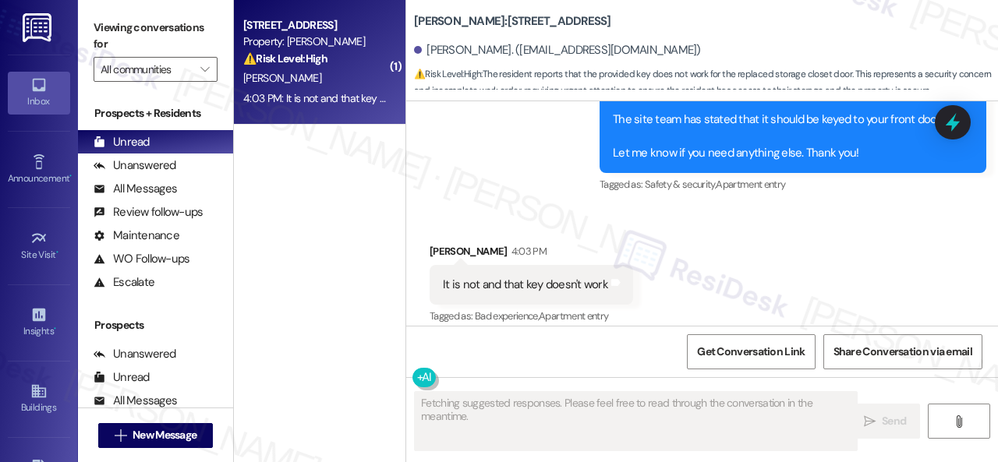
scroll to position [1332, 0]
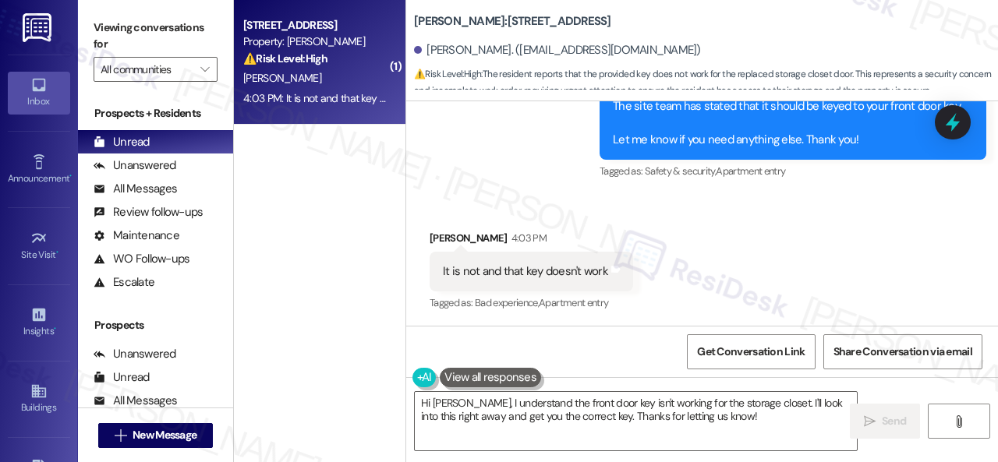
drag, startPoint x: 741, startPoint y: 420, endPoint x: 138, endPoint y: 325, distance: 610.6
click at [139, 325] on div "Viewing conversations for All communities  Prospects + Residents Unread (0) Un…" at bounding box center [538, 231] width 920 height 462
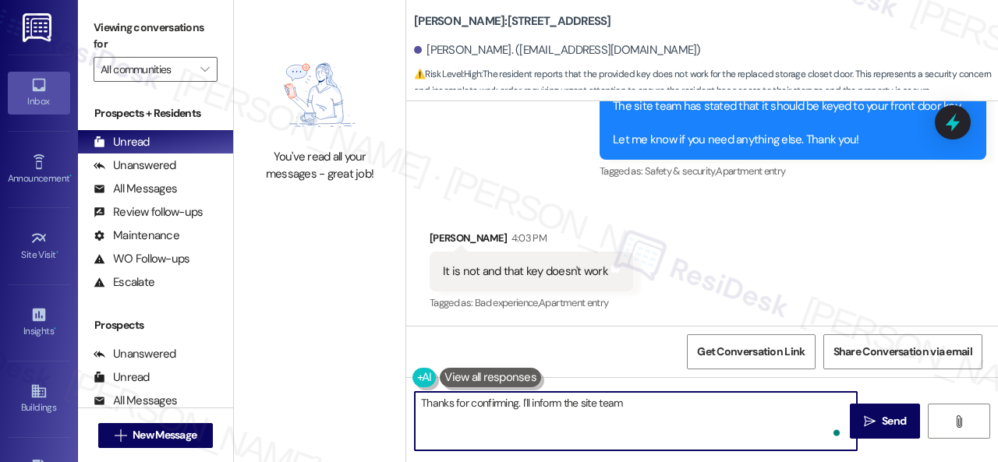
type textarea "Thanks for confirming. I'll inform the site team."
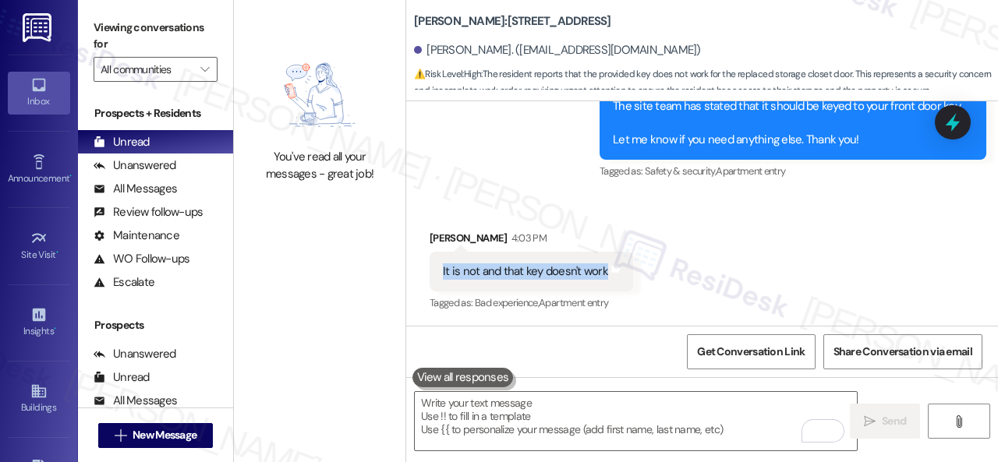
drag, startPoint x: 441, startPoint y: 270, endPoint x: 601, endPoint y: 274, distance: 159.8
click at [601, 274] on div "It is not and that key doesn't work" at bounding box center [525, 271] width 168 height 16
copy div "It is not and that key doesn't work"
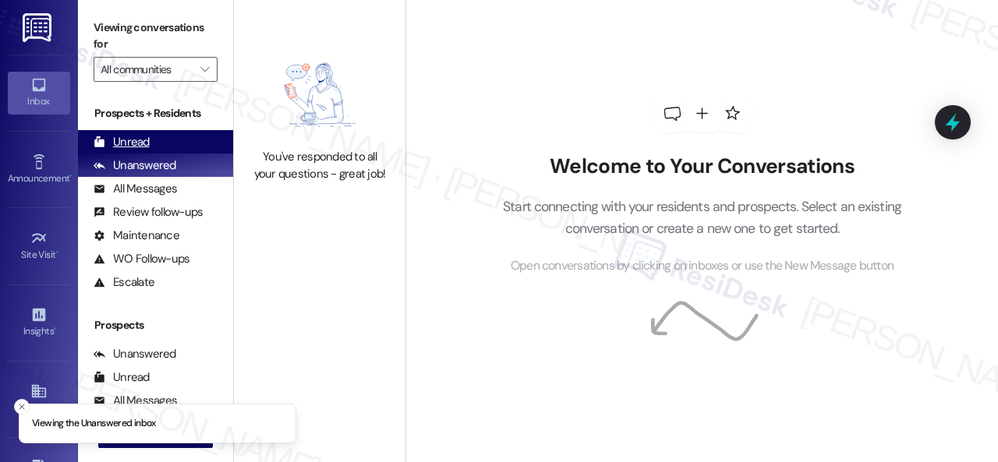
click at [134, 143] on div "Unread" at bounding box center [122, 142] width 56 height 16
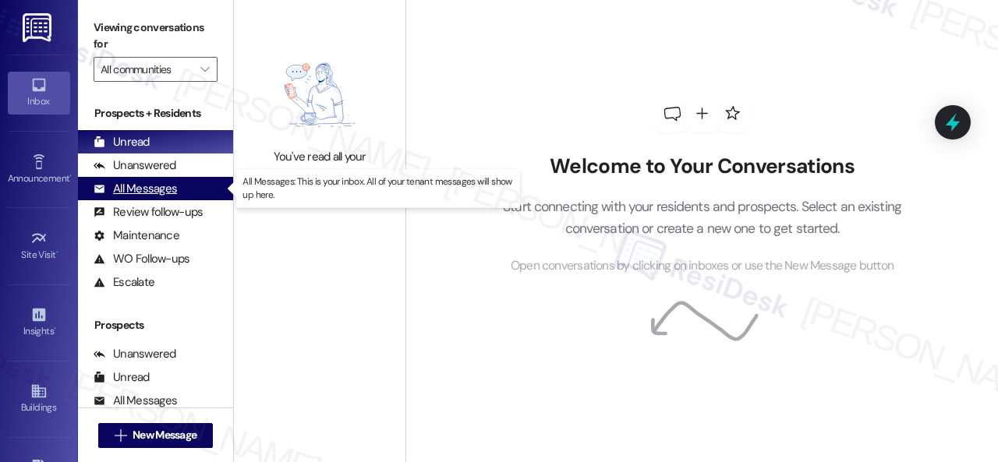
click at [156, 195] on div "All Messages" at bounding box center [135, 189] width 83 height 16
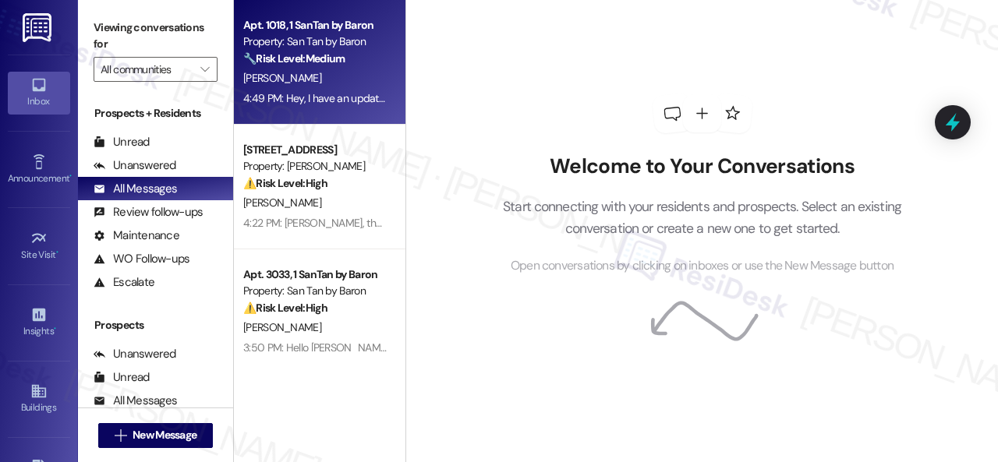
click at [357, 80] on div "[PERSON_NAME]" at bounding box center [315, 78] width 147 height 19
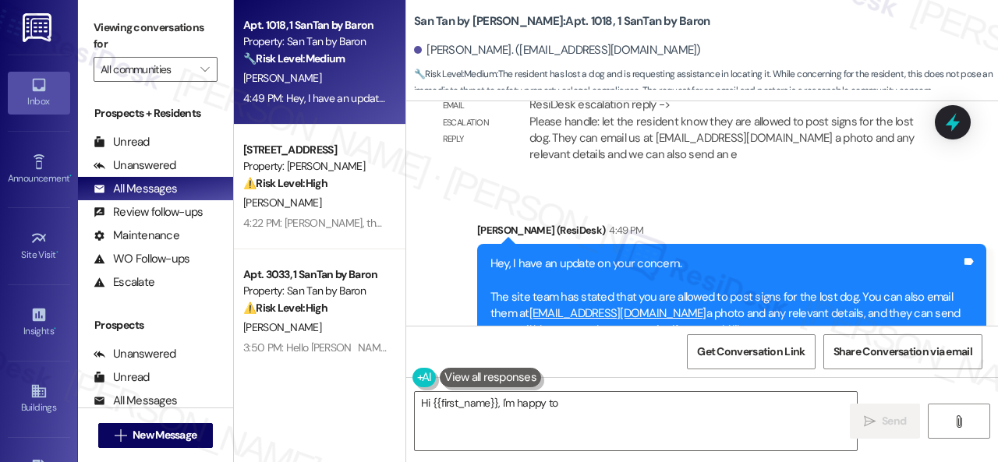
scroll to position [1150, 0]
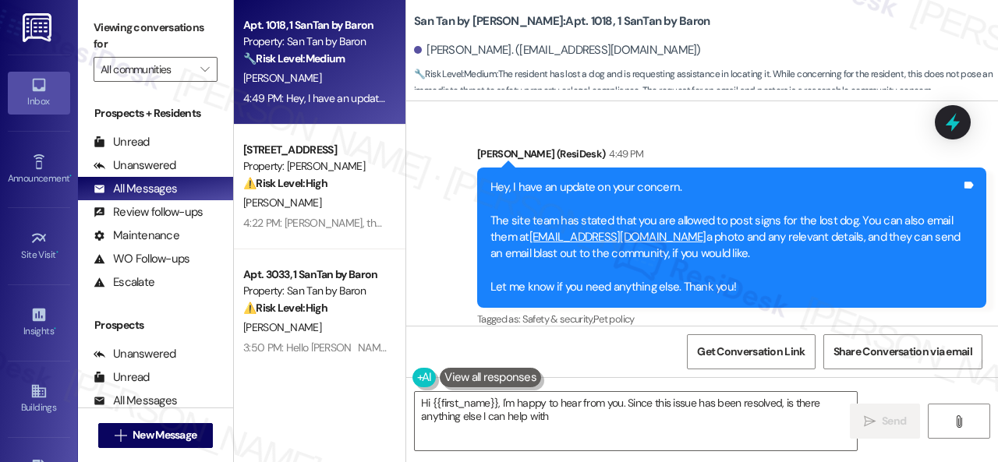
type textarea "Hi {{first_name}}, I'm happy to hear from you. Since this issue has been resolv…"
click at [123, 147] on div "Unread" at bounding box center [122, 142] width 56 height 16
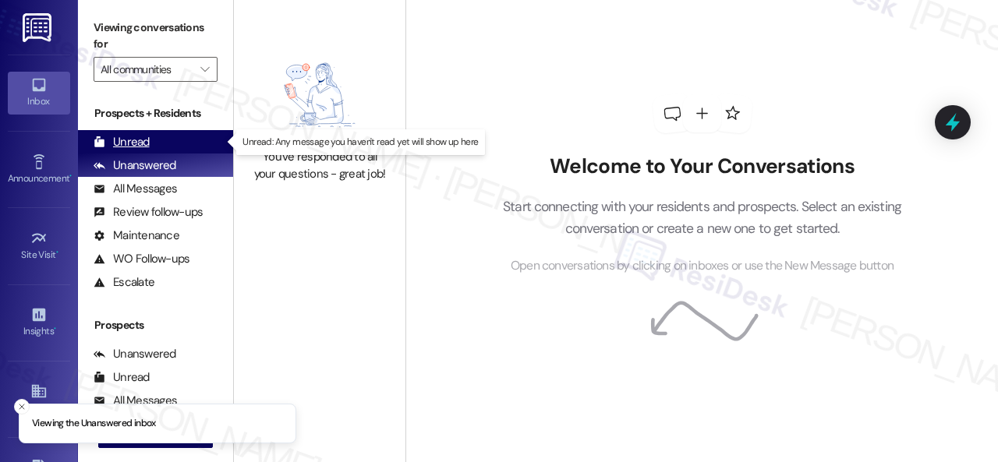
click at [115, 139] on div "Unread" at bounding box center [122, 142] width 56 height 16
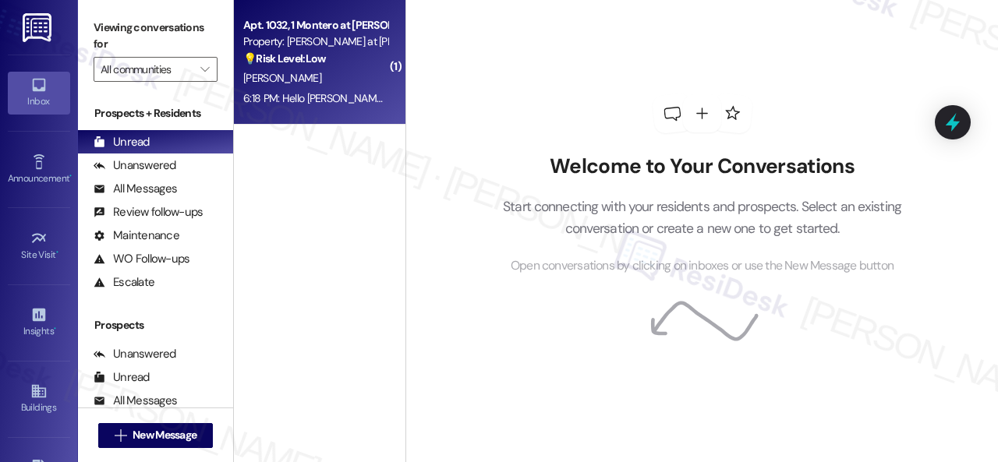
click at [343, 87] on div "[PERSON_NAME]" at bounding box center [315, 78] width 147 height 19
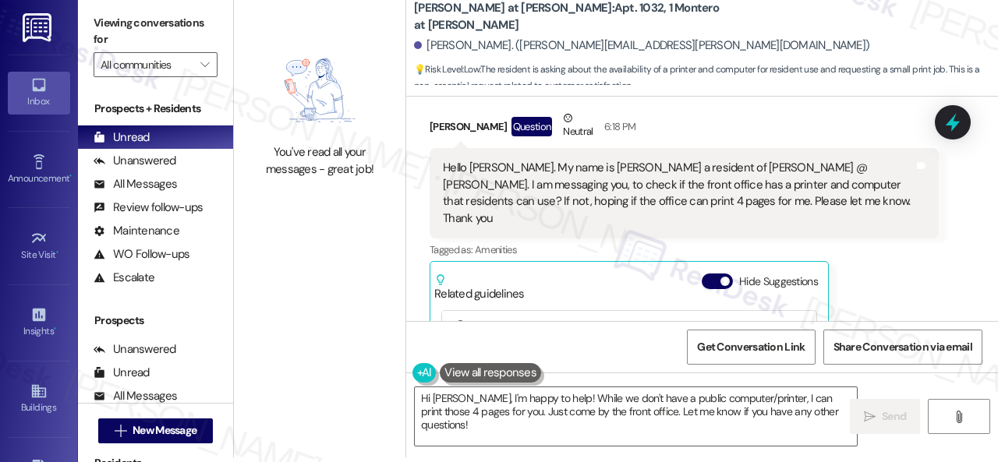
scroll to position [90, 0]
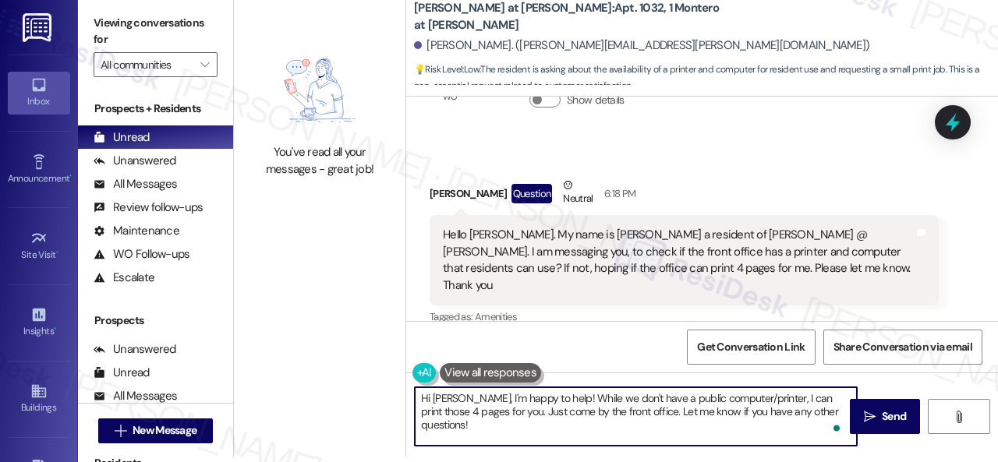
drag, startPoint x: 466, startPoint y: 398, endPoint x: 853, endPoint y: 465, distance: 392.3
click at [853, 461] on html "Inbox Go to Inbox Announcement • Send A Text Announcement Site Visit • Go to Si…" at bounding box center [499, 231] width 998 height 462
click at [617, 408] on textarea "Hi Keesha, I understand you want to know if the office can print you some docum…" at bounding box center [636, 416] width 442 height 58
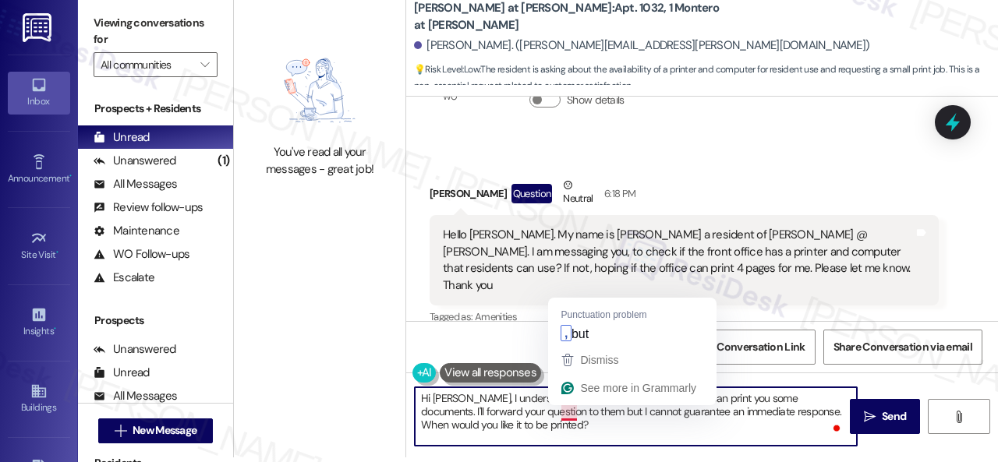
click at [567, 409] on textarea "Hi Keesha, I understand you want to know if the office can print you some docum…" at bounding box center [636, 416] width 442 height 58
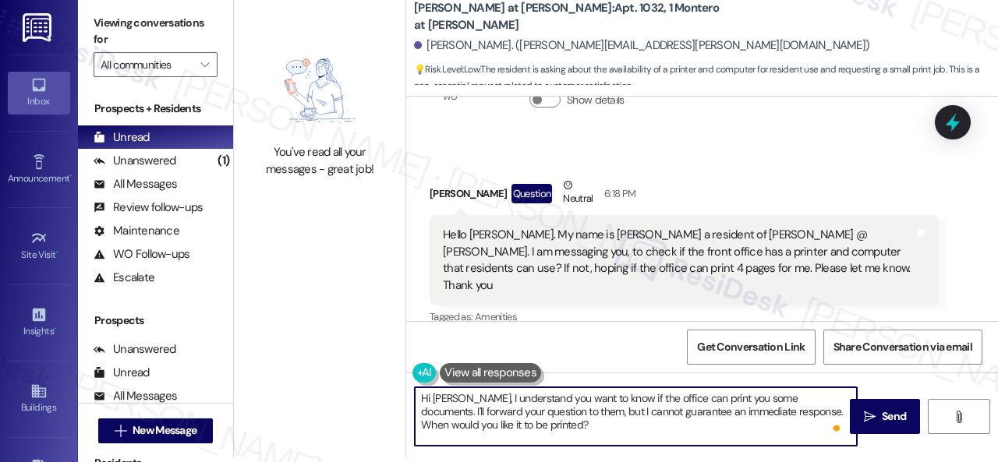
click at [546, 422] on textarea "Hi Keesha, I understand you want to know if the office can print you some docum…" at bounding box center [636, 416] width 442 height 58
type textarea "Hi Keesha, I understand you want to know if the office can print you some docum…"
click at [863, 421] on icon "" at bounding box center [869, 417] width 12 height 12
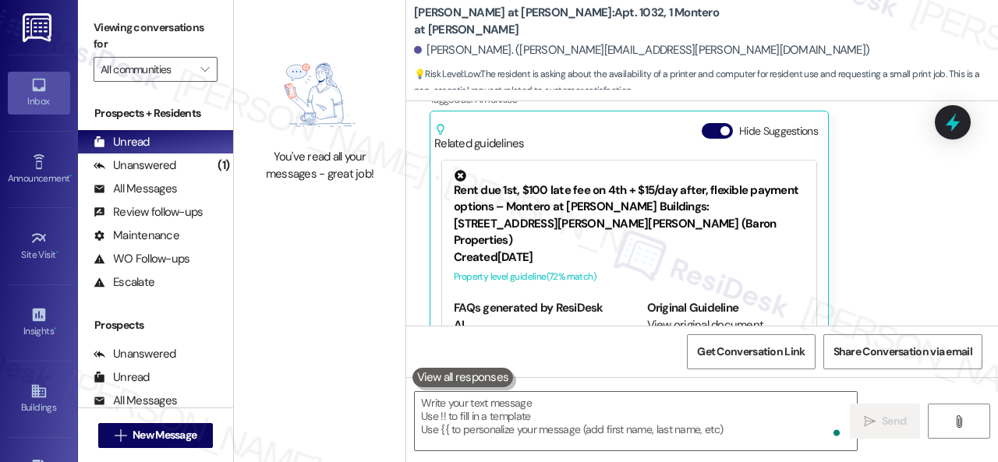
scroll to position [323, 0]
